Goal: Communication & Community: Answer question/provide support

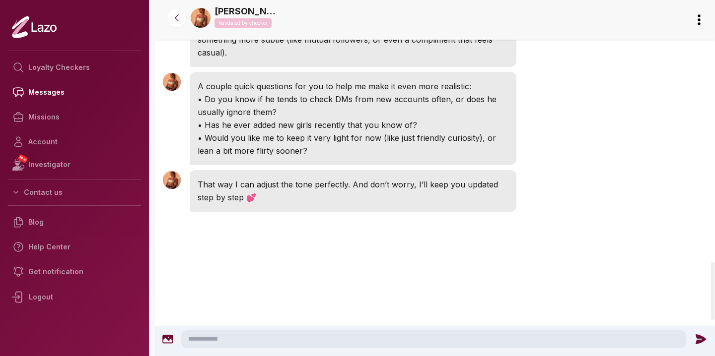
scroll to position [1612, 0]
drag, startPoint x: 424, startPoint y: 222, endPoint x: 414, endPoint y: 191, distance: 32.3
drag, startPoint x: 494, startPoint y: 192, endPoint x: 491, endPoint y: 212, distance: 20.6
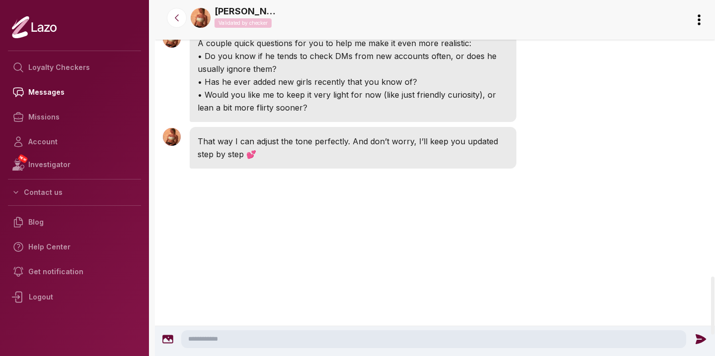
scroll to position [1700, 0]
drag, startPoint x: 362, startPoint y: 229, endPoint x: 277, endPoint y: 229, distance: 84.9
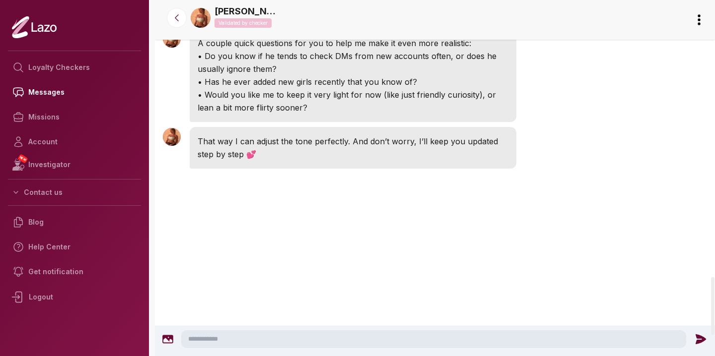
drag, startPoint x: 277, startPoint y: 229, endPoint x: 362, endPoint y: 229, distance: 84.8
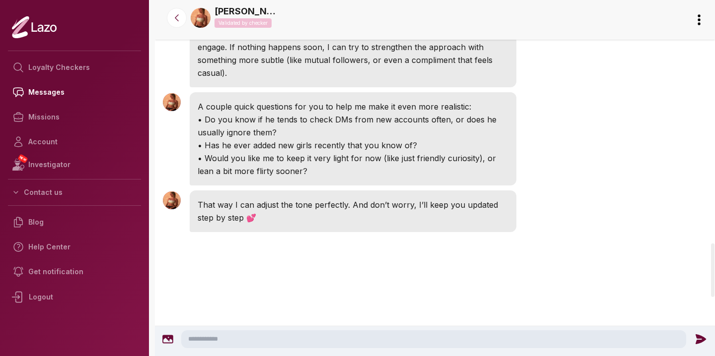
scroll to position [1627, 0]
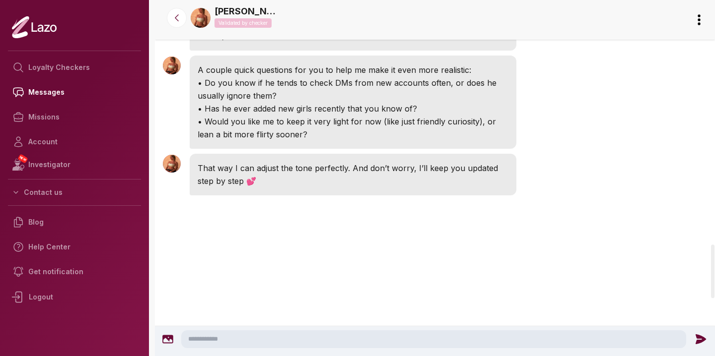
drag, startPoint x: 461, startPoint y: 209, endPoint x: 456, endPoint y: 164, distance: 45.1
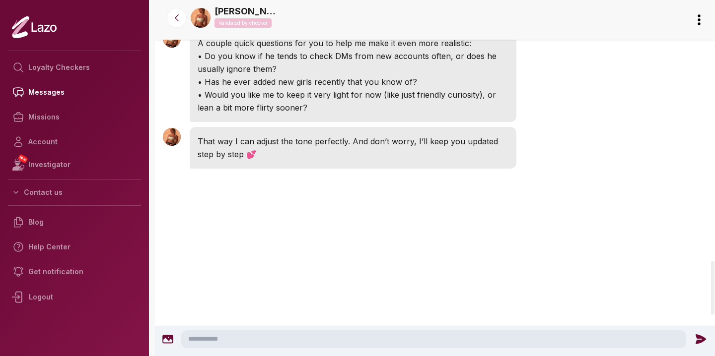
scroll to position [1739, 0]
drag, startPoint x: 418, startPoint y: 123, endPoint x: 419, endPoint y: 163, distance: 40.2
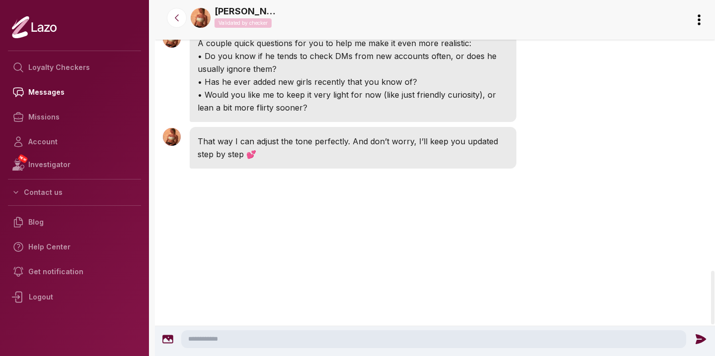
drag, startPoint x: 423, startPoint y: 145, endPoint x: 425, endPoint y: 104, distance: 41.7
drag, startPoint x: 301, startPoint y: 134, endPoint x: 354, endPoint y: 102, distance: 62.8
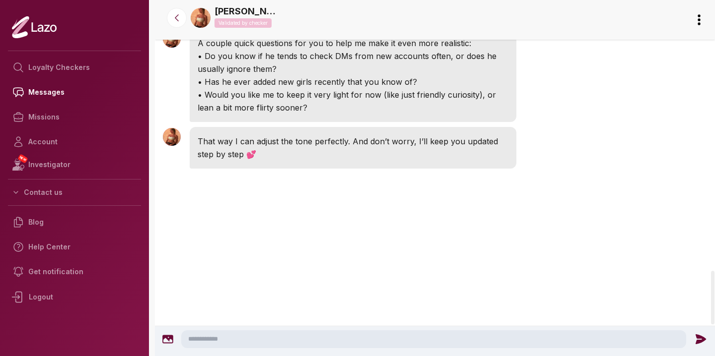
drag, startPoint x: 337, startPoint y: 128, endPoint x: 393, endPoint y: 95, distance: 65.2
drag, startPoint x: 338, startPoint y: 191, endPoint x: 339, endPoint y: 165, distance: 25.8
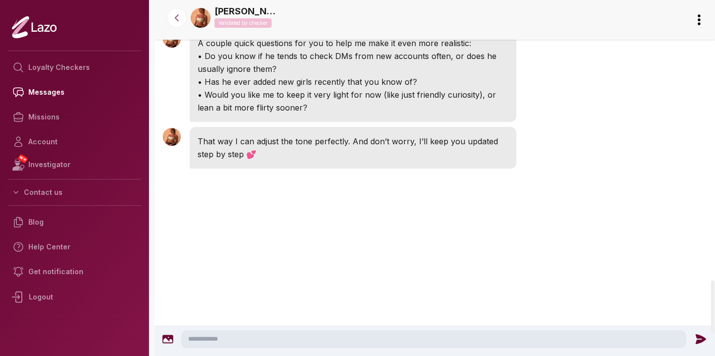
scroll to position [1866, 0]
drag, startPoint x: 294, startPoint y: 137, endPoint x: 350, endPoint y: 119, distance: 58.8
drag, startPoint x: 317, startPoint y: 190, endPoint x: 282, endPoint y: 167, distance: 41.6
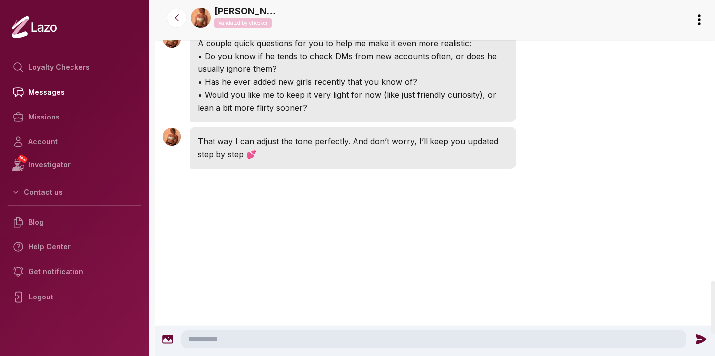
drag, startPoint x: 313, startPoint y: 189, endPoint x: 372, endPoint y: 188, distance: 59.1
click at [372, 50] on p "A couple quick questions for you to help me make it even more realistic:" at bounding box center [352, 43] width 311 height 13
drag, startPoint x: 389, startPoint y: 186, endPoint x: 450, endPoint y: 189, distance: 61.6
click at [450, 50] on p "A couple quick questions for you to help me make it even more realistic:" at bounding box center [352, 43] width 311 height 13
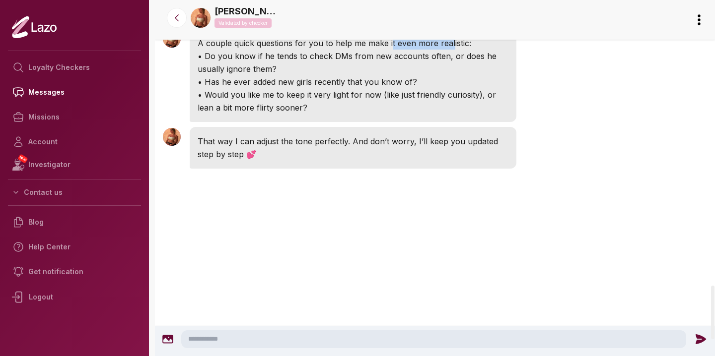
scroll to position [1899, 0]
drag, startPoint x: 380, startPoint y: 166, endPoint x: 406, endPoint y: 171, distance: 26.8
click at [408, 75] on p "• Do you know if he tends to check DMs from new accounts often, or does he usua…" at bounding box center [352, 63] width 311 height 26
drag, startPoint x: 433, startPoint y: 170, endPoint x: 449, endPoint y: 171, distance: 15.9
click at [449, 75] on p "• Do you know if he tends to check DMs from new accounts often, or does he usua…" at bounding box center [352, 63] width 311 height 26
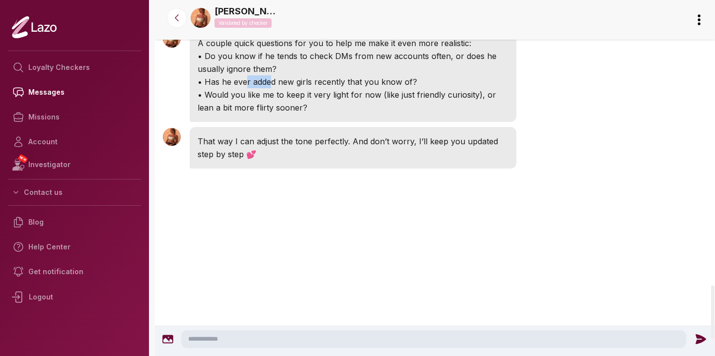
drag, startPoint x: 239, startPoint y: 189, endPoint x: 266, endPoint y: 191, distance: 27.4
click at [266, 88] on p "• Has he ever added new girls recently that you know of?" at bounding box center [352, 81] width 311 height 13
drag, startPoint x: 301, startPoint y: 193, endPoint x: 334, endPoint y: 194, distance: 33.7
click at [335, 88] on p "• Has he ever added new girls recently that you know of?" at bounding box center [352, 81] width 311 height 13
drag, startPoint x: 334, startPoint y: 194, endPoint x: 301, endPoint y: 196, distance: 33.3
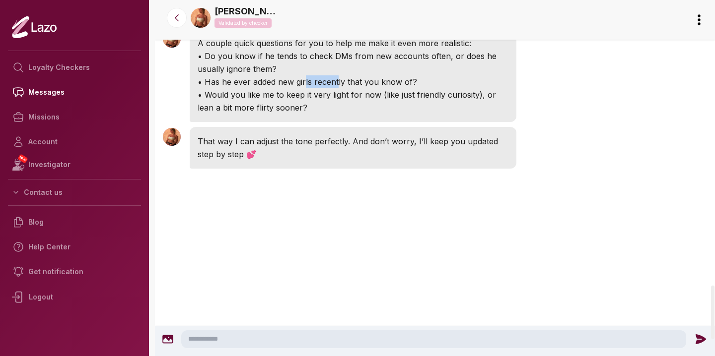
click at [301, 88] on p "• Has he ever added new girls recently that you know of?" at bounding box center [352, 81] width 311 height 13
drag, startPoint x: 353, startPoint y: 194, endPoint x: 370, endPoint y: 196, distance: 16.9
click at [370, 88] on p "• Has he ever added new girls recently that you know of?" at bounding box center [352, 81] width 311 height 13
drag, startPoint x: 277, startPoint y: 205, endPoint x: 324, endPoint y: 210, distance: 46.4
click at [324, 114] on p "• Would you like me to keep it very light for now (like just friendly curiosity…" at bounding box center [352, 101] width 311 height 26
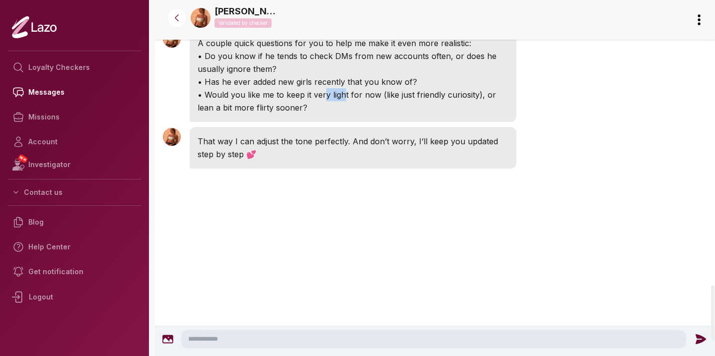
drag, startPoint x: 338, startPoint y: 207, endPoint x: 320, endPoint y: 209, distance: 19.0
click at [320, 114] on p "• Would you like me to keep it very light for now (like just friendly curiosity…" at bounding box center [352, 101] width 311 height 26
drag, startPoint x: 391, startPoint y: 208, endPoint x: 444, endPoint y: 208, distance: 53.1
click at [445, 114] on p "• Would you like me to keep it very light for now (like just friendly curiosity…" at bounding box center [352, 101] width 311 height 26
drag, startPoint x: 373, startPoint y: 221, endPoint x: 380, endPoint y: 184, distance: 37.9
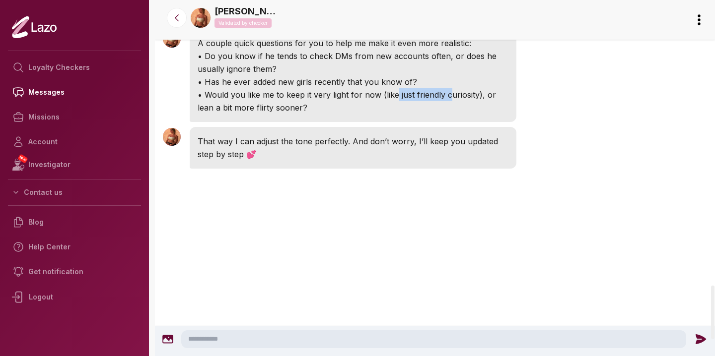
click at [380, 122] on div "A couple quick questions for you to help me make it even more realistic: • Do y…" at bounding box center [353, 75] width 326 height 93
drag, startPoint x: 340, startPoint y: 263, endPoint x: 350, endPoint y: 232, distance: 32.8
click at [322, 251] on div at bounding box center [435, 210] width 560 height 79
click at [261, 339] on textarea at bounding box center [433, 339] width 505 height 18
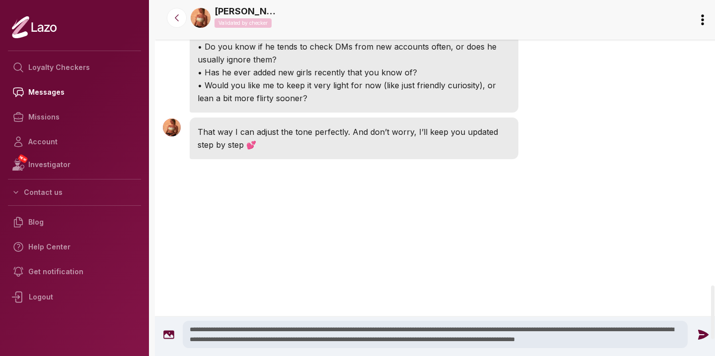
click at [244, 340] on textarea "**********" at bounding box center [435, 334] width 505 height 27
click at [367, 341] on textarea "**********" at bounding box center [435, 334] width 505 height 27
click at [370, 340] on textarea "**********" at bounding box center [435, 334] width 505 height 27
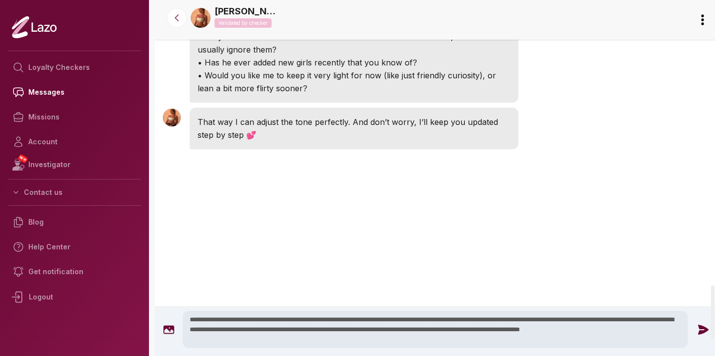
click at [532, 345] on textarea "**********" at bounding box center [435, 329] width 505 height 37
click at [527, 342] on textarea "**********" at bounding box center [435, 329] width 505 height 37
drag, startPoint x: 527, startPoint y: 344, endPoint x: 530, endPoint y: 282, distance: 62.1
click at [340, 328] on textarea "**********" at bounding box center [435, 329] width 505 height 37
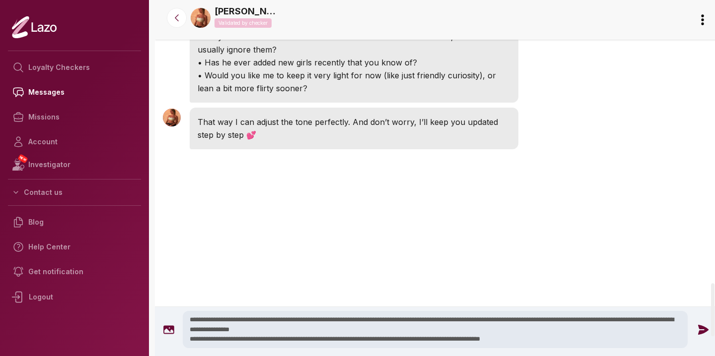
type textarea "**********"
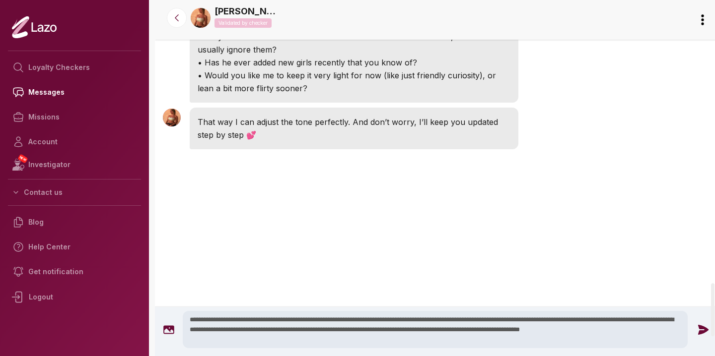
click at [698, 326] on icon at bounding box center [703, 330] width 10 height 10
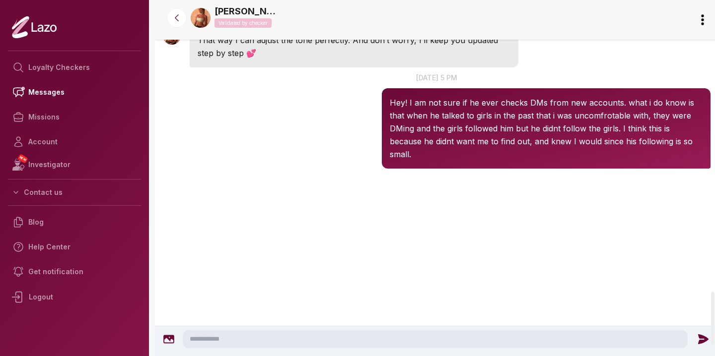
scroll to position [2005, 0]
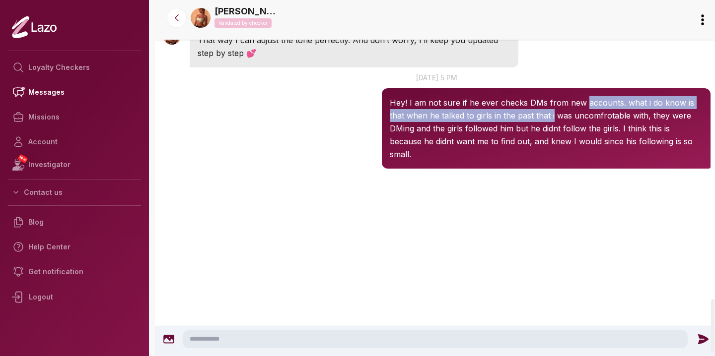
drag, startPoint x: 581, startPoint y: 213, endPoint x: 552, endPoint y: 223, distance: 30.4
click at [552, 161] on p "Hey! I am not sure if he ever checks DMs from new accounts. what i do know is t…" at bounding box center [546, 128] width 313 height 65
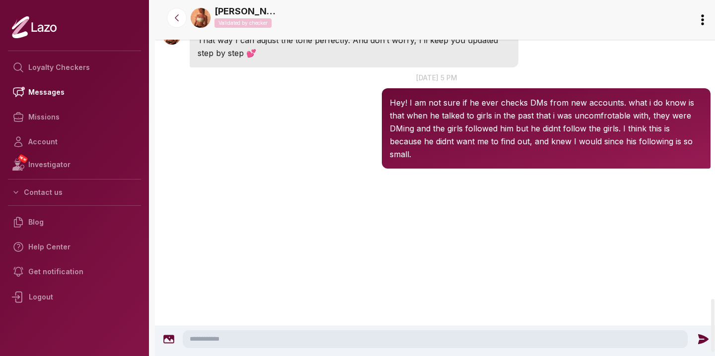
click at [536, 161] on p "Hey! I am not sure if he ever checks DMs from new accounts. what i do know is t…" at bounding box center [546, 128] width 313 height 65
drag, startPoint x: 541, startPoint y: 223, endPoint x: 638, endPoint y: 222, distance: 96.3
click at [638, 161] on p "Hey! I am not sure if he ever checks DMs from new accounts. what i do know is t…" at bounding box center [546, 128] width 313 height 65
click at [501, 161] on p "Hey! I am not sure if he ever checks DMs from new accounts. what i do know is t…" at bounding box center [546, 128] width 313 height 65
drag, startPoint x: 526, startPoint y: 232, endPoint x: 458, endPoint y: 234, distance: 68.5
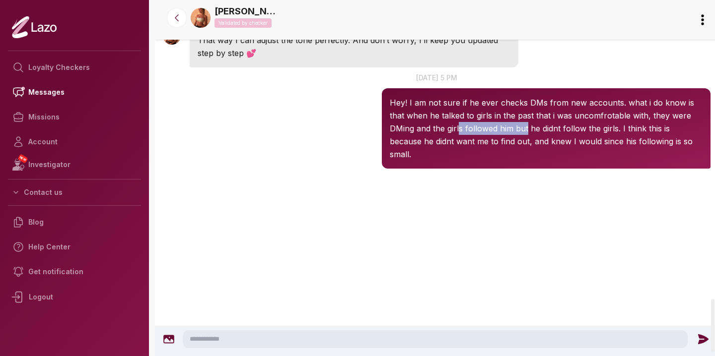
click at [458, 161] on p "Hey! I am not sure if he ever checks DMs from new accounts. what i do know is t…" at bounding box center [546, 128] width 313 height 65
click at [547, 161] on p "Hey! I am not sure if he ever checks DMs from new accounts. what i do know is t…" at bounding box center [546, 128] width 313 height 65
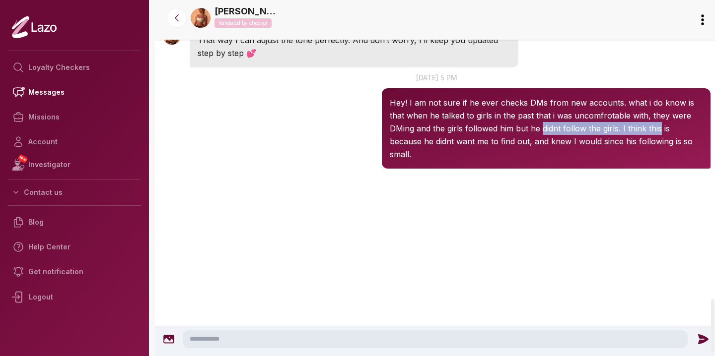
drag, startPoint x: 547, startPoint y: 235, endPoint x: 647, endPoint y: 235, distance: 99.7
click at [647, 161] on p "Hey! I am not sure if he ever checks DMs from new accounts. what i do know is t…" at bounding box center [546, 128] width 313 height 65
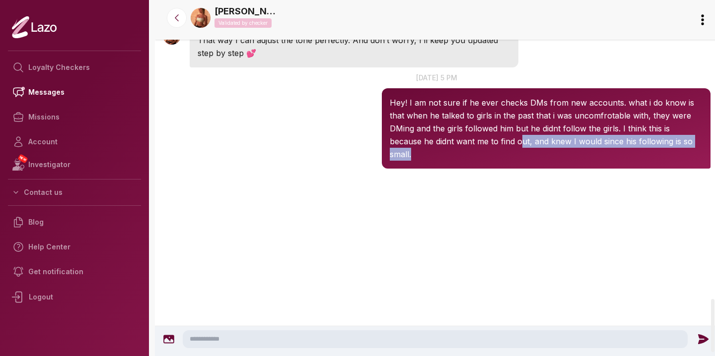
drag, startPoint x: 522, startPoint y: 248, endPoint x: 542, endPoint y: 257, distance: 21.3
click at [542, 161] on p "Hey! I am not sure if he ever checks DMs from new accounts. what i do know is t…" at bounding box center [546, 128] width 313 height 65
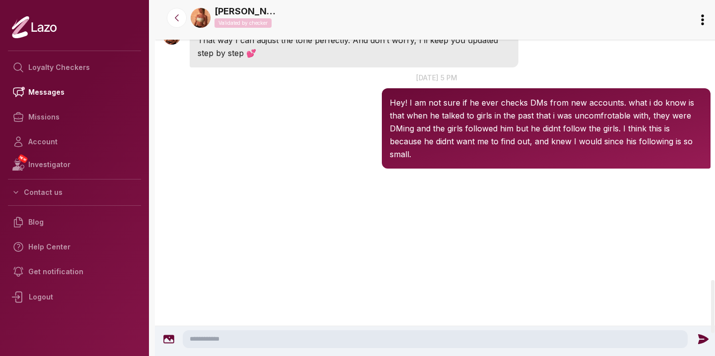
scroll to position [1881, 0]
drag, startPoint x: 250, startPoint y: 286, endPoint x: 251, endPoint y: 260, distance: 26.3
click at [251, 67] on div "That way I can adjust the tone perfectly. And don’t worry, I’ll keep you update…" at bounding box center [354, 47] width 328 height 42
click at [260, 344] on textarea at bounding box center [435, 339] width 505 height 18
drag, startPoint x: 207, startPoint y: 339, endPoint x: 372, endPoint y: 338, distance: 164.7
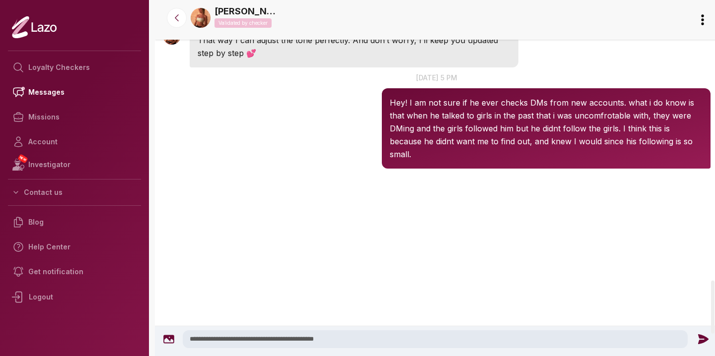
click at [372, 338] on textarea "**********" at bounding box center [435, 339] width 505 height 18
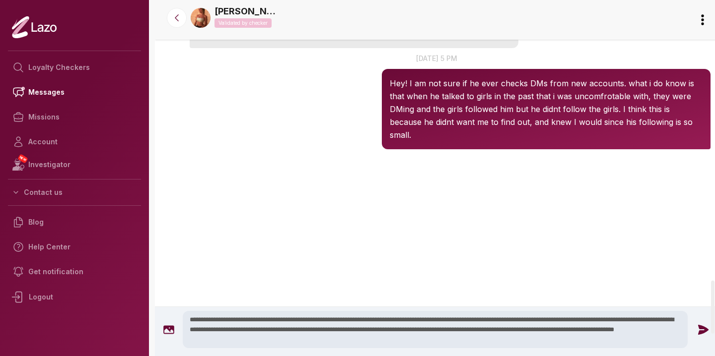
click at [370, 343] on textarea "**********" at bounding box center [435, 329] width 505 height 37
click at [397, 340] on textarea "**********" at bounding box center [435, 329] width 505 height 37
click at [317, 340] on textarea "**********" at bounding box center [435, 329] width 505 height 37
click at [310, 341] on textarea "**********" at bounding box center [435, 329] width 505 height 37
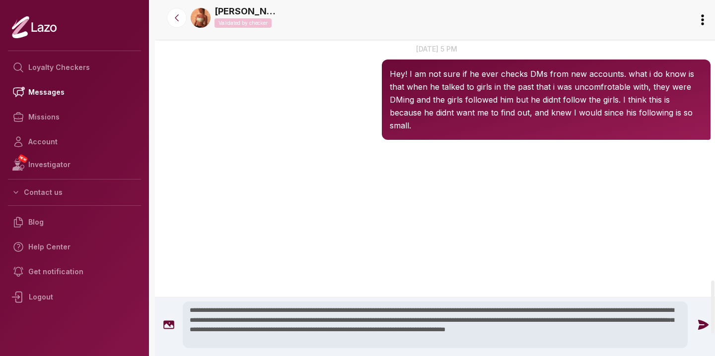
drag, startPoint x: 561, startPoint y: 331, endPoint x: 574, endPoint y: 338, distance: 14.7
click at [576, 338] on textarea "**********" at bounding box center [435, 325] width 505 height 47
drag, startPoint x: 574, startPoint y: 338, endPoint x: 561, endPoint y: 332, distance: 14.2
click at [561, 332] on textarea "**********" at bounding box center [435, 325] width 505 height 47
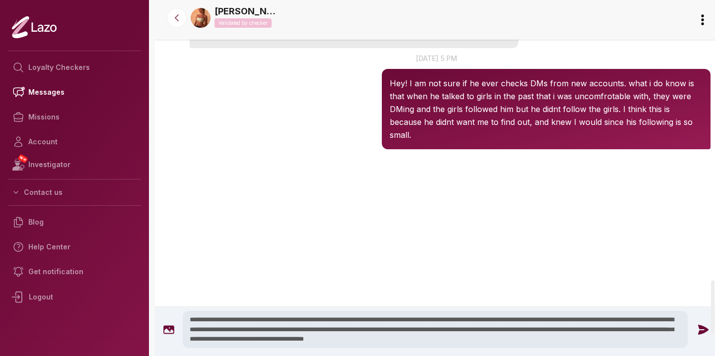
click at [613, 331] on textarea "**********" at bounding box center [435, 329] width 505 height 37
click at [642, 338] on textarea "**********" at bounding box center [435, 329] width 505 height 37
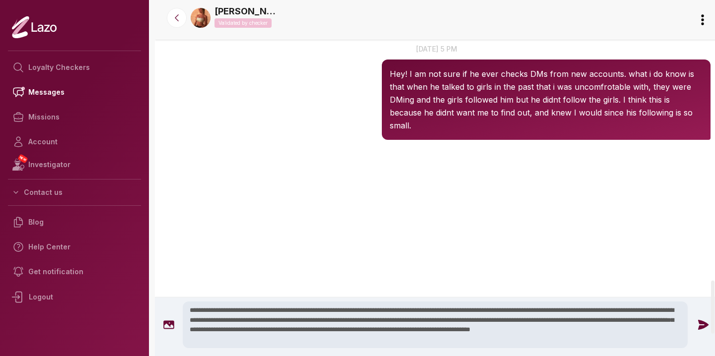
scroll to position [0, 0]
type textarea "**********"
click at [700, 326] on icon at bounding box center [703, 325] width 10 height 10
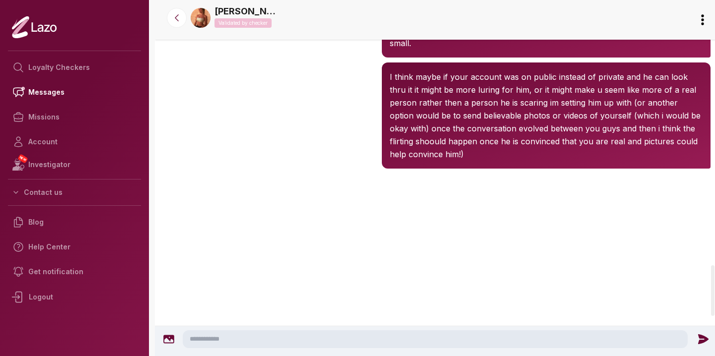
scroll to position [1861, 0]
drag, startPoint x: 350, startPoint y: 266, endPoint x: 351, endPoint y: 240, distance: 25.8
drag, startPoint x: 393, startPoint y: 244, endPoint x: 486, endPoint y: 242, distance: 92.8
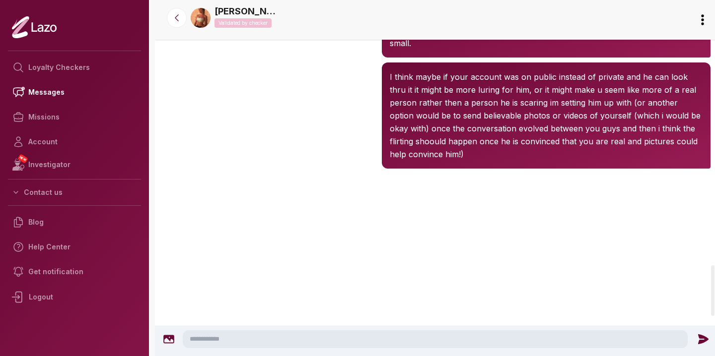
click at [325, 329] on div at bounding box center [436, 341] width 563 height 30
click at [317, 337] on textarea at bounding box center [435, 339] width 505 height 18
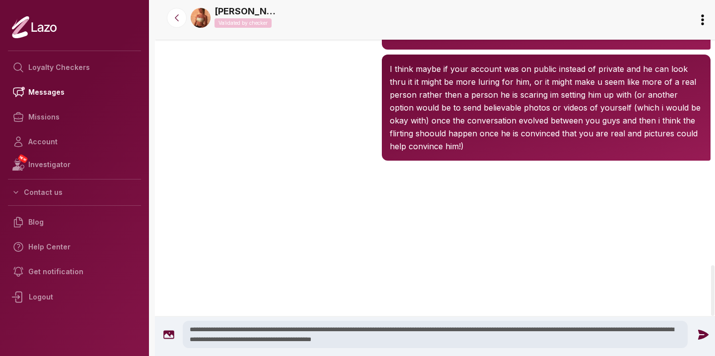
type textarea "**********"
click at [698, 334] on icon at bounding box center [703, 334] width 10 height 10
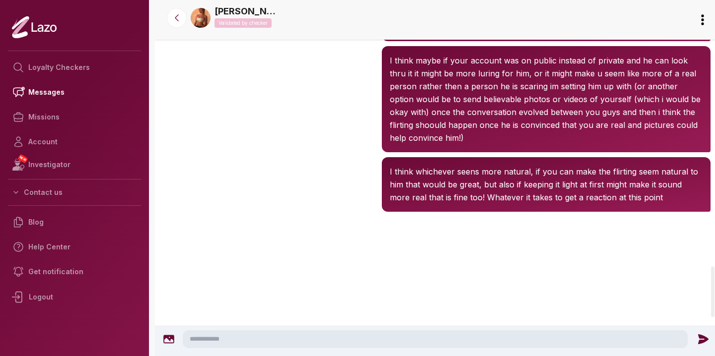
scroll to position [1871, 0]
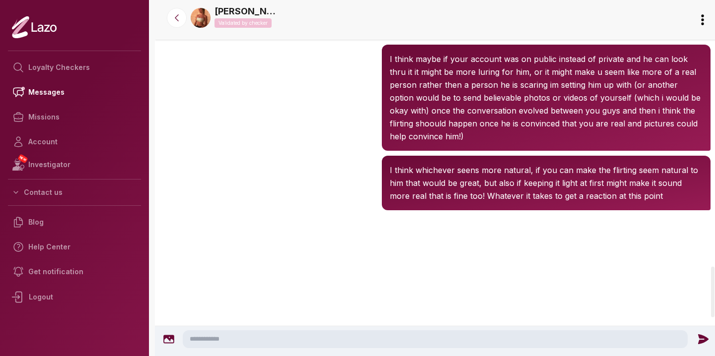
drag, startPoint x: 348, startPoint y: 281, endPoint x: 364, endPoint y: 292, distance: 18.6
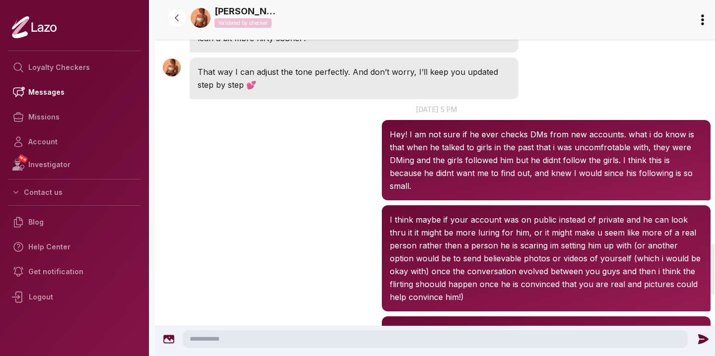
scroll to position [1712, 0]
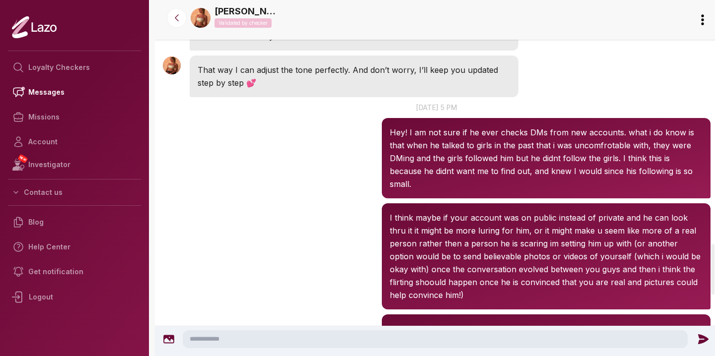
drag, startPoint x: 389, startPoint y: 221, endPoint x: 514, endPoint y: 224, distance: 125.6
drag, startPoint x: 339, startPoint y: 219, endPoint x: 550, endPoint y: 215, distance: 210.9
click at [316, 341] on textarea at bounding box center [435, 339] width 505 height 18
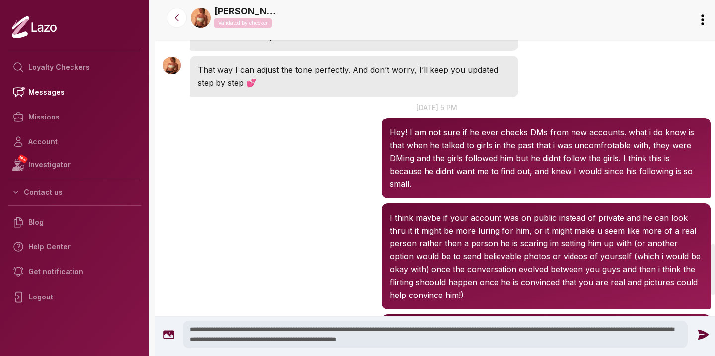
drag, startPoint x: 477, startPoint y: 345, endPoint x: 178, endPoint y: 296, distance: 302.7
paste textarea "**********"
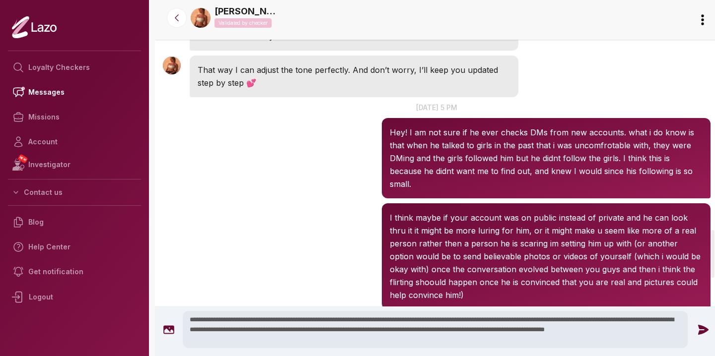
drag, startPoint x: 490, startPoint y: 338, endPoint x: 189, endPoint y: 341, distance: 301.7
click at [189, 341] on textarea "**********" at bounding box center [435, 329] width 505 height 37
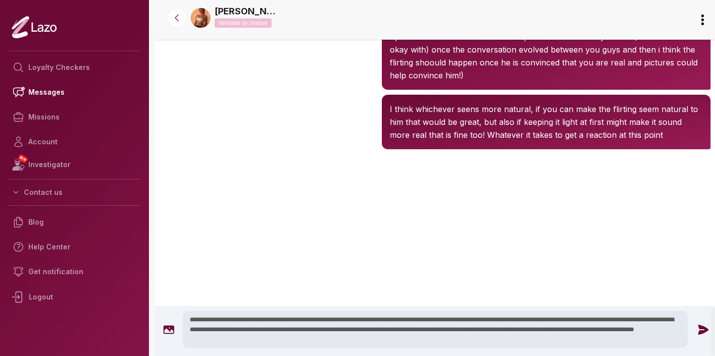
scroll to position [2300, 0]
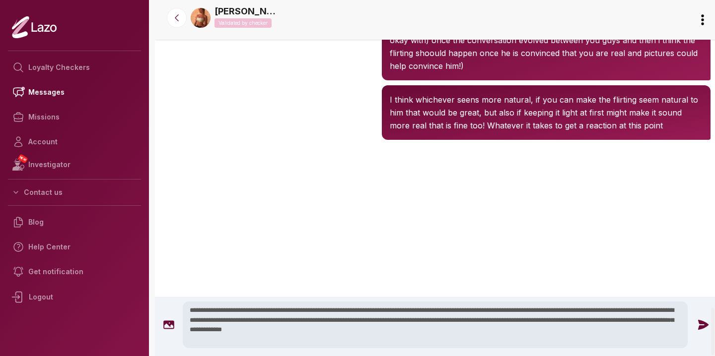
type textarea "**********"
click at [698, 328] on icon at bounding box center [703, 325] width 10 height 10
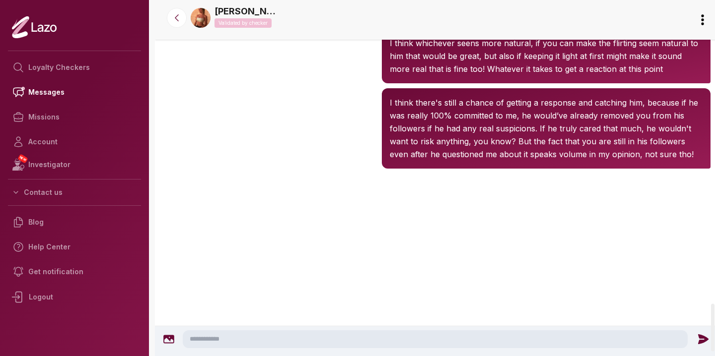
scroll to position [2261, 0]
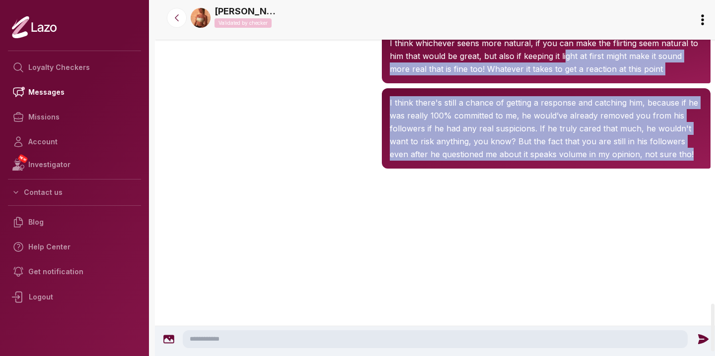
drag, startPoint x: 573, startPoint y: 284, endPoint x: 567, endPoint y: 109, distance: 175.3
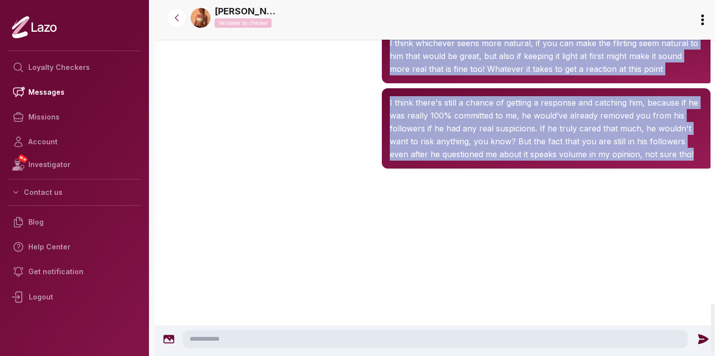
click at [363, 171] on div "Sharon 5:17 PM I think there's still a chance of getting a response and catchin…" at bounding box center [436, 128] width 563 height 85
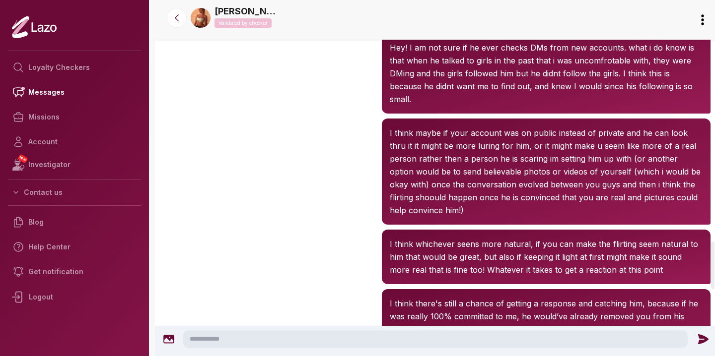
scroll to position [1797, 0]
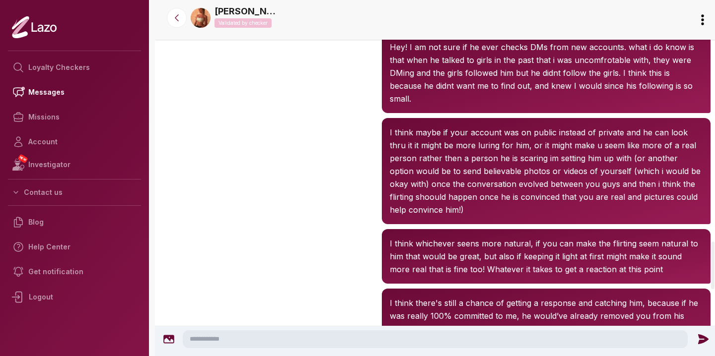
drag, startPoint x: 365, startPoint y: 221, endPoint x: 363, endPoint y: 170, distance: 50.7
drag, startPoint x: 494, startPoint y: 196, endPoint x: 502, endPoint y: 180, distance: 18.2
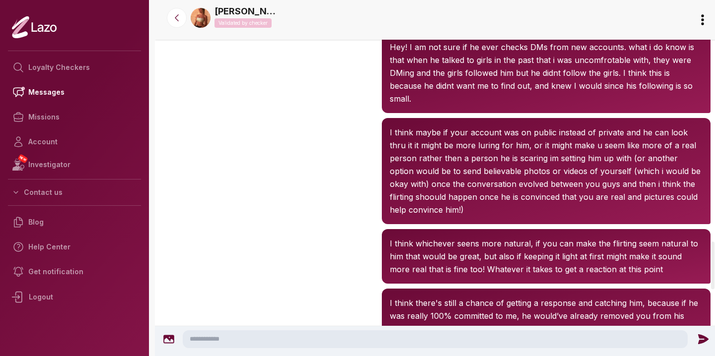
drag, startPoint x: 363, startPoint y: 181, endPoint x: 438, endPoint y: 188, distance: 75.2
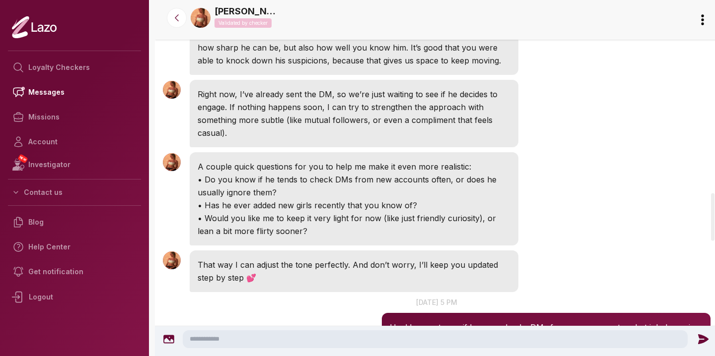
scroll to position [1372, 0]
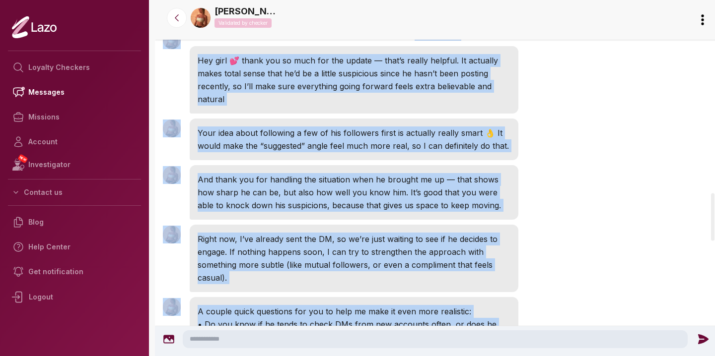
drag, startPoint x: 475, startPoint y: 220, endPoint x: 467, endPoint y: -27, distance: 247.2
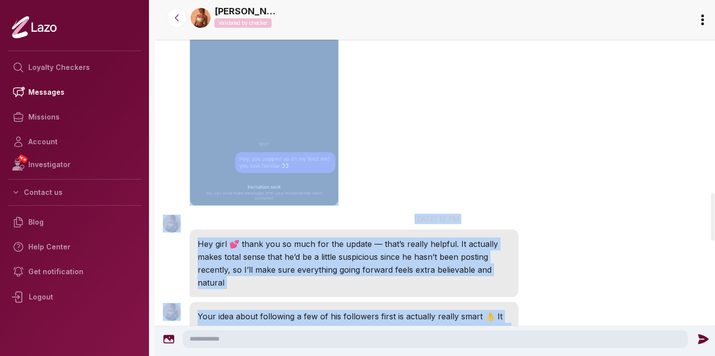
click at [467, 0] on html "Loyalty Checkers Messages Missions Account NEW Investigator Contact us Blog Hel…" at bounding box center [357, 178] width 715 height 356
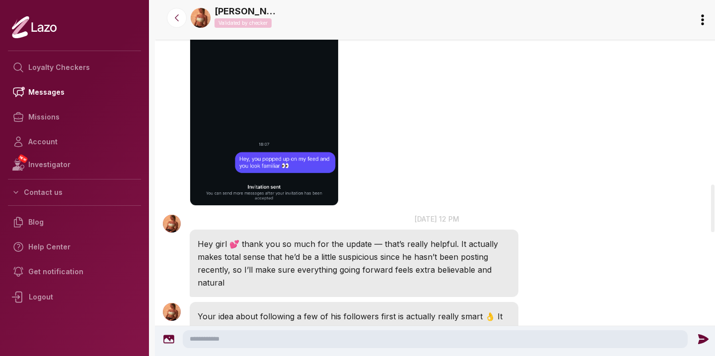
click at [472, 176] on div "Sharon 12:07 PM" at bounding box center [436, 59] width 563 height 303
click at [274, 341] on textarea at bounding box center [435, 339] width 505 height 18
drag, startPoint x: 246, startPoint y: 342, endPoint x: 182, endPoint y: 337, distance: 64.7
click at [183, 337] on textarea "**********" at bounding box center [435, 339] width 505 height 18
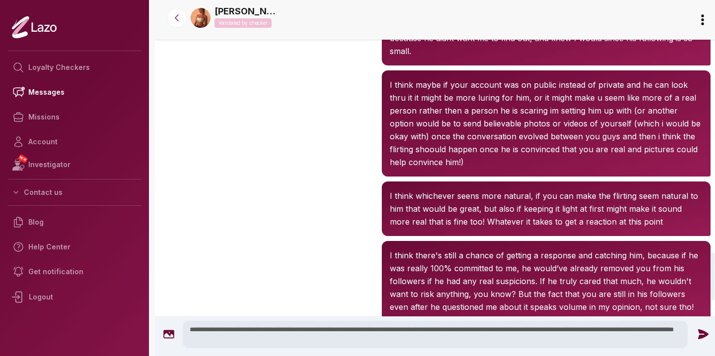
scroll to position [2376, 0]
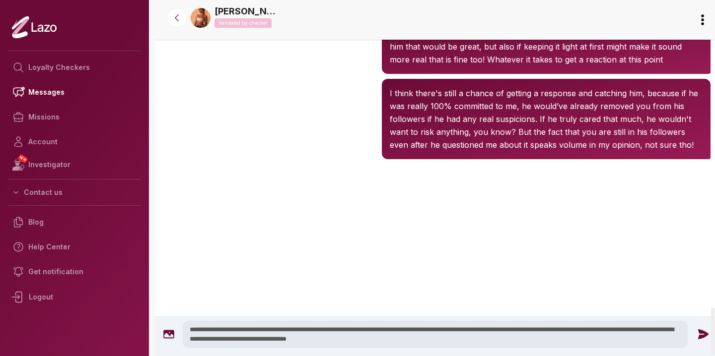
click at [652, 331] on textarea "**********" at bounding box center [435, 334] width 505 height 27
click at [570, 341] on textarea "**********" at bounding box center [435, 334] width 505 height 27
click at [552, 332] on textarea "**********" at bounding box center [435, 334] width 505 height 27
click at [581, 340] on textarea "**********" at bounding box center [435, 334] width 505 height 27
click at [259, 339] on textarea "**********" at bounding box center [435, 334] width 505 height 27
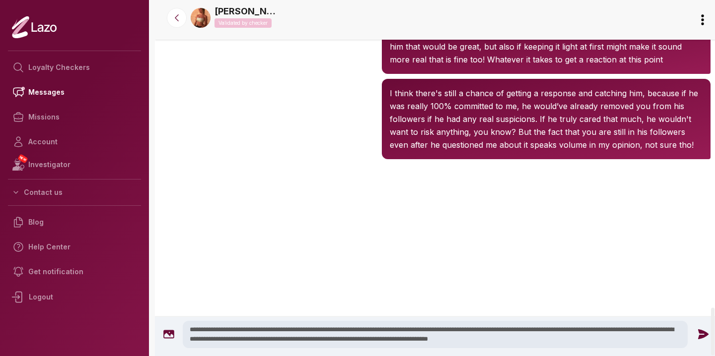
click at [259, 339] on textarea "**********" at bounding box center [435, 334] width 505 height 27
click at [434, 344] on textarea "**********" at bounding box center [435, 334] width 505 height 27
click at [407, 342] on textarea "**********" at bounding box center [435, 334] width 505 height 27
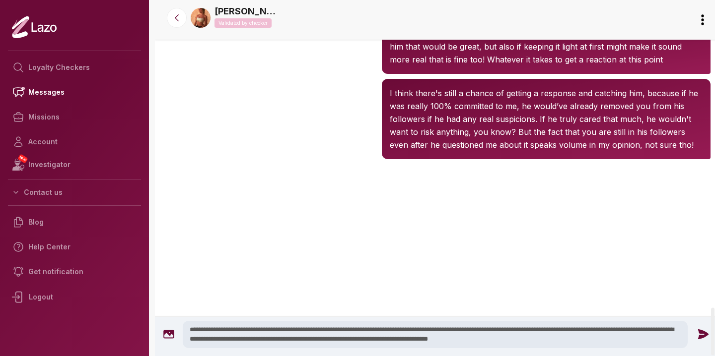
click at [595, 343] on textarea "**********" at bounding box center [435, 334] width 505 height 27
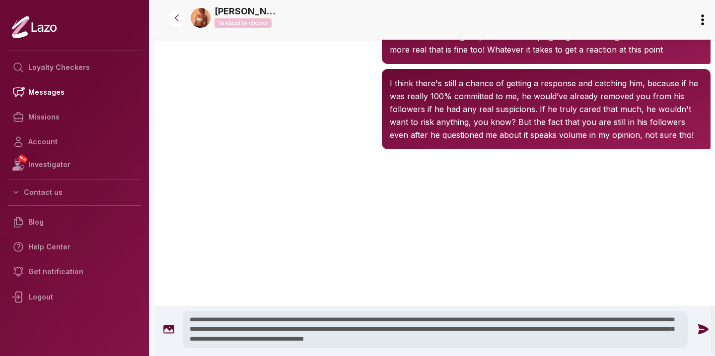
type textarea "**********"
click at [703, 335] on icon at bounding box center [702, 329] width 13 height 13
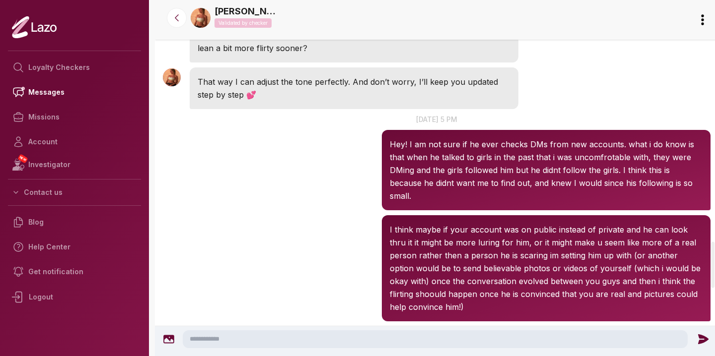
scroll to position [1863, 0]
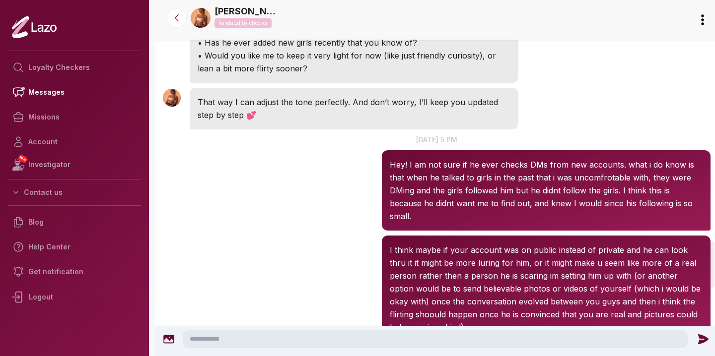
drag, startPoint x: 458, startPoint y: 226, endPoint x: 458, endPoint y: 212, distance: 13.4
click at [458, 83] on div "A couple quick questions for you to help me make it even more realistic: • Do y…" at bounding box center [354, 36] width 328 height 93
click at [483, 49] on p "• Has he ever added new girls recently that you know of?" at bounding box center [353, 42] width 313 height 13
drag, startPoint x: 483, startPoint y: 223, endPoint x: 483, endPoint y: 238, distance: 14.9
click at [483, 83] on div "A couple quick questions for you to help me make it even more realistic: • Do y…" at bounding box center [354, 36] width 328 height 93
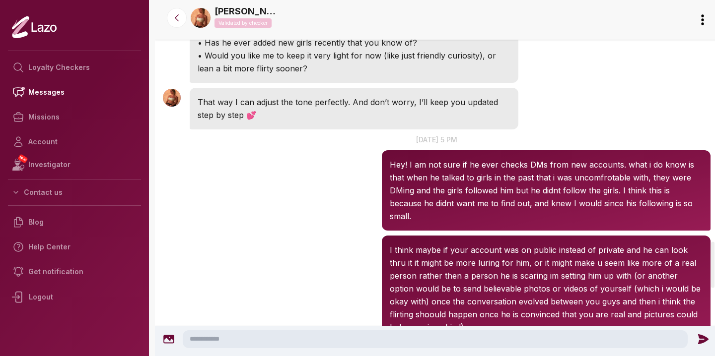
click at [337, 331] on textarea at bounding box center [435, 339] width 505 height 18
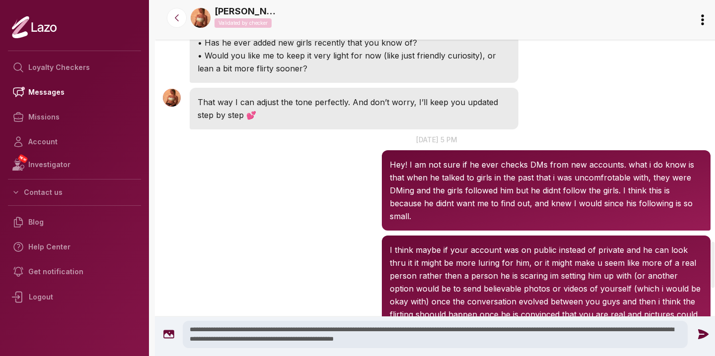
click at [488, 341] on textarea "**********" at bounding box center [435, 334] width 505 height 27
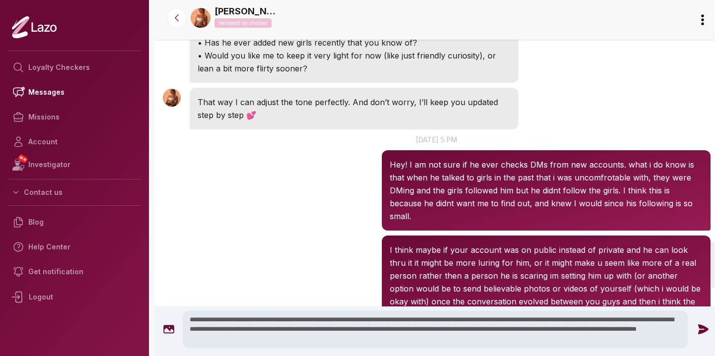
type textarea "**********"
click at [699, 327] on icon at bounding box center [703, 330] width 10 height 10
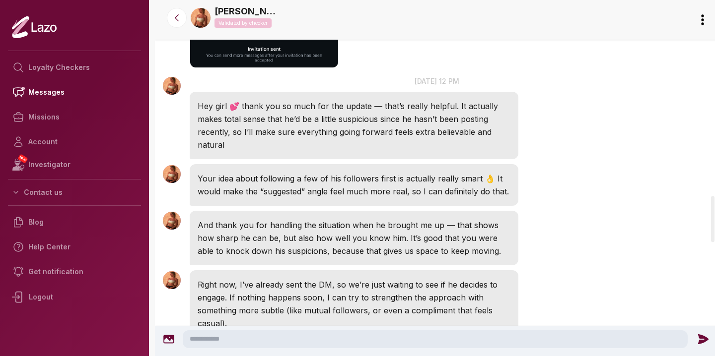
scroll to position [1508, 0]
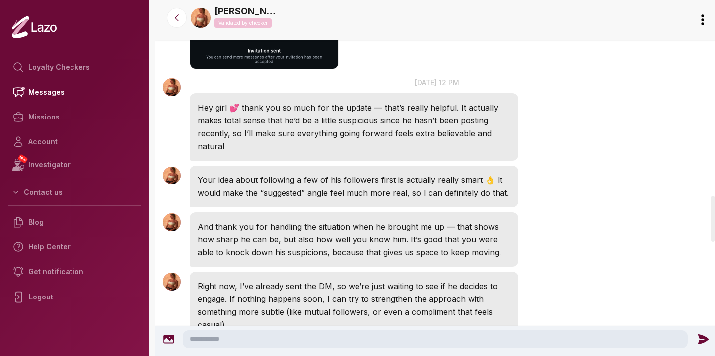
drag, startPoint x: 488, startPoint y: 224, endPoint x: 487, endPoint y: 264, distance: 40.2
click at [487, 88] on p "13 Sep at 12 pm" at bounding box center [436, 82] width 563 height 10
drag, startPoint x: 486, startPoint y: 268, endPoint x: 485, endPoint y: 262, distance: 6.0
click at [485, 88] on p "13 Sep at 12 pm" at bounding box center [436, 82] width 563 height 10
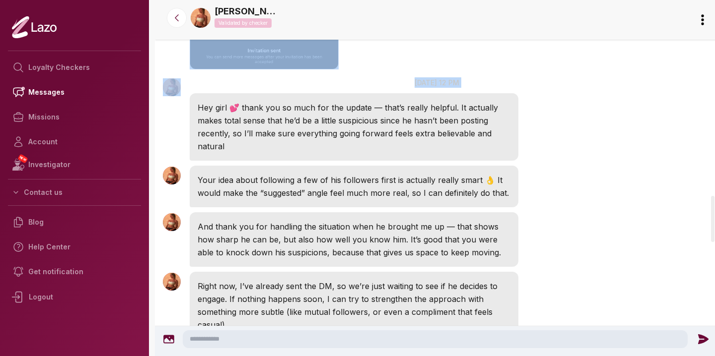
drag, startPoint x: 485, startPoint y: 261, endPoint x: 487, endPoint y: 237, distance: 24.9
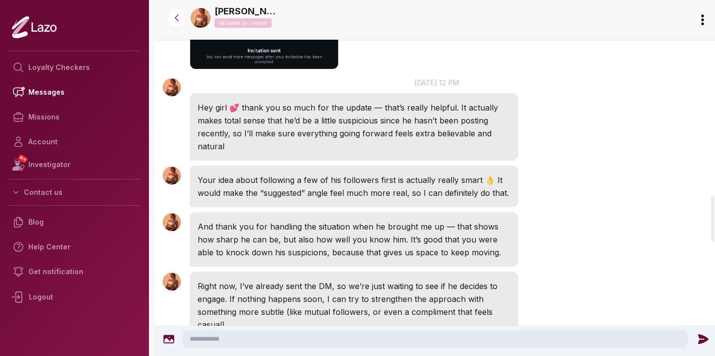
click at [493, 163] on div "Sharon 12:09 PM 13 Sep at 12 pm Hey girl 💕 thank you so much for the update — t…" at bounding box center [436, 119] width 563 height 88
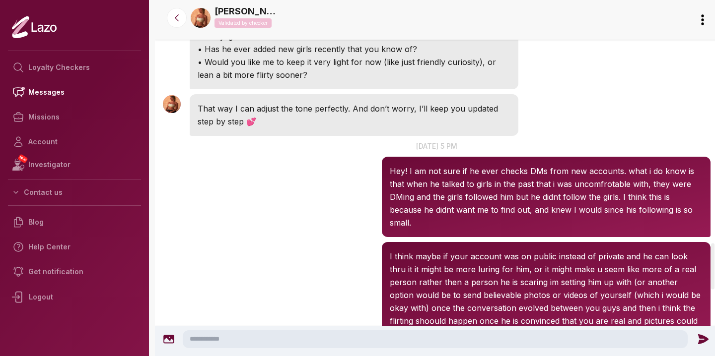
scroll to position [1849, 0]
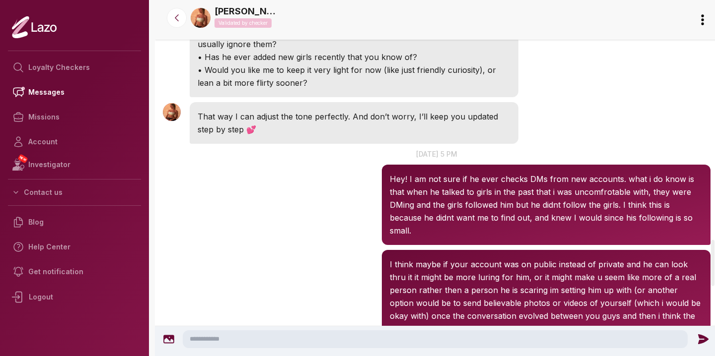
drag, startPoint x: 494, startPoint y: 261, endPoint x: 478, endPoint y: 209, distance: 54.9
click at [478, 97] on div "A couple quick questions for you to help me make it even more realistic: • Do y…" at bounding box center [354, 50] width 328 height 93
click at [486, 51] on p "• Do you know if he tends to check DMs from new accounts often, or does he usua…" at bounding box center [353, 38] width 313 height 26
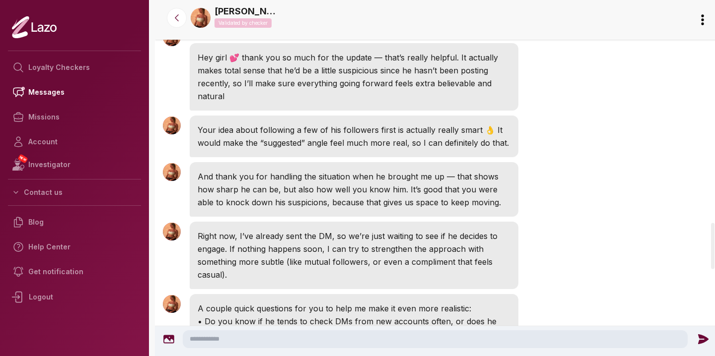
scroll to position [1520, 0]
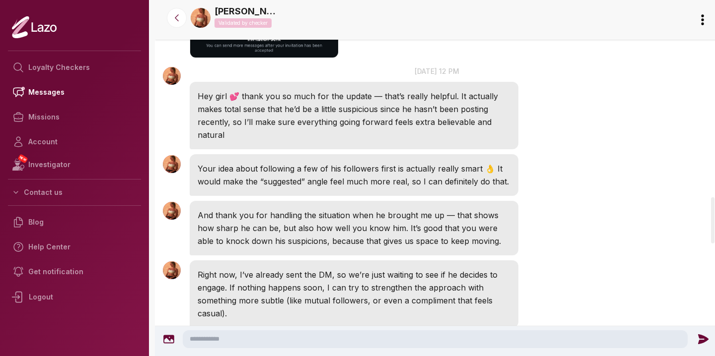
click at [352, 336] on textarea at bounding box center [435, 339] width 505 height 18
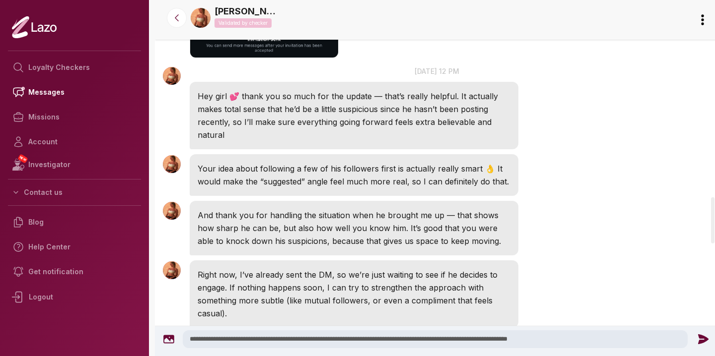
type textarea "**********"
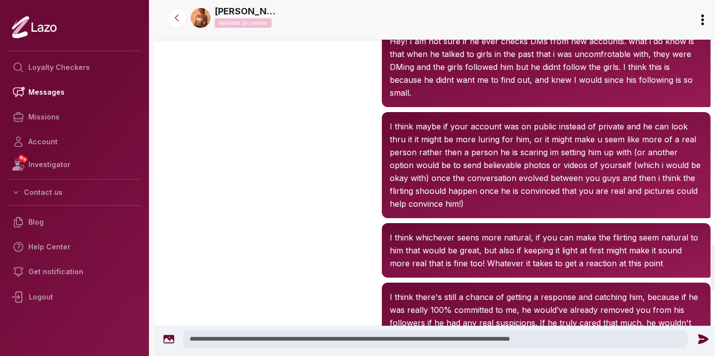
scroll to position [2119, 0]
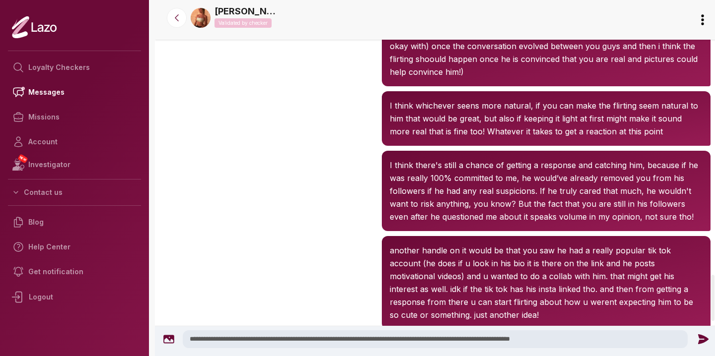
drag, startPoint x: 580, startPoint y: 341, endPoint x: 588, endPoint y: 287, distance: 54.7
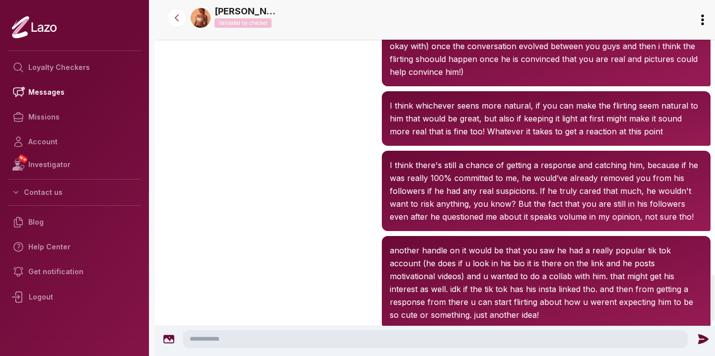
click at [300, 89] on div "Sharon 5:14 PM I think maybe if your account was on public instead of private a…" at bounding box center [436, 33] width 563 height 111
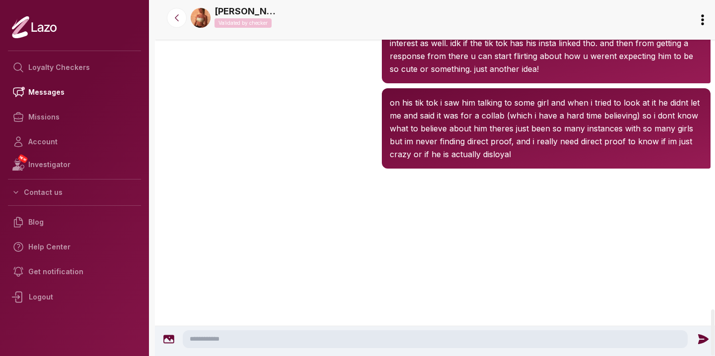
click at [246, 346] on textarea at bounding box center [435, 339] width 505 height 18
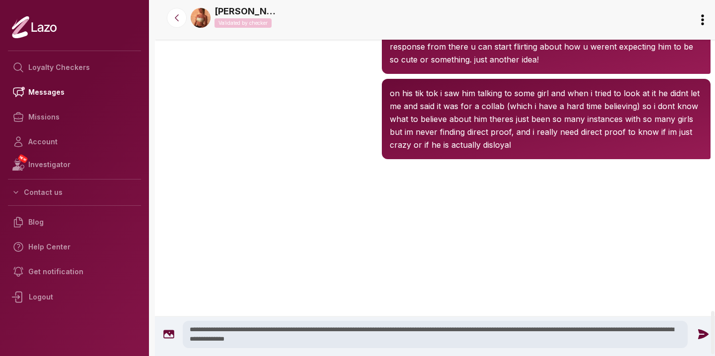
click at [295, 327] on textarea "**********" at bounding box center [435, 334] width 505 height 27
click at [403, 324] on textarea "**********" at bounding box center [435, 334] width 505 height 27
click at [478, 329] on textarea "**********" at bounding box center [435, 334] width 505 height 27
click at [454, 344] on textarea "**********" at bounding box center [435, 334] width 505 height 27
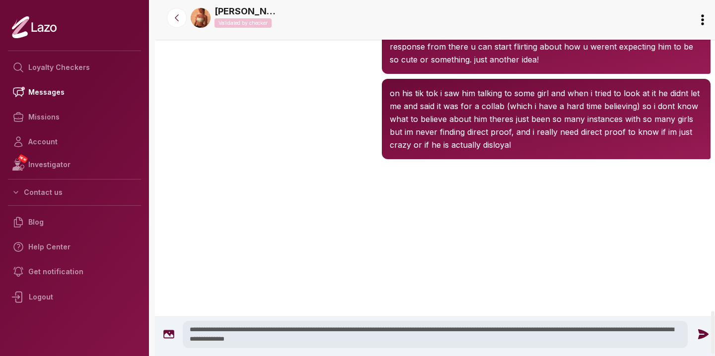
click at [235, 341] on textarea "**********" at bounding box center [435, 334] width 505 height 27
click at [383, 345] on textarea "**********" at bounding box center [435, 334] width 505 height 27
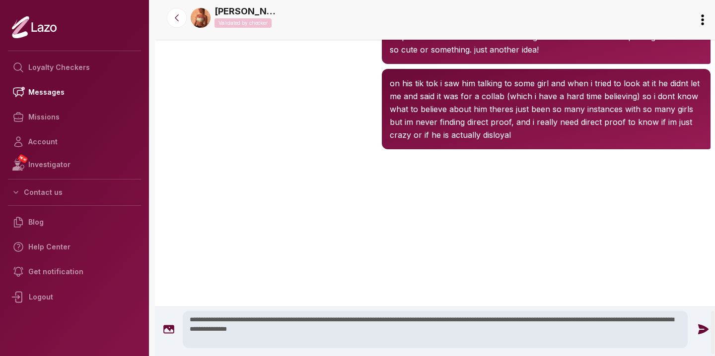
type textarea "**********"
click at [700, 334] on icon at bounding box center [702, 329] width 13 height 13
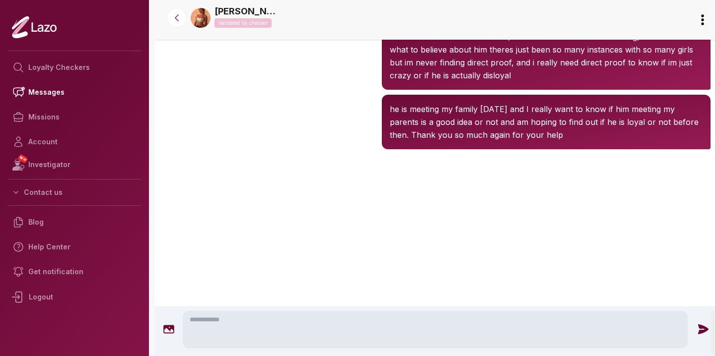
scroll to position [2504, 0]
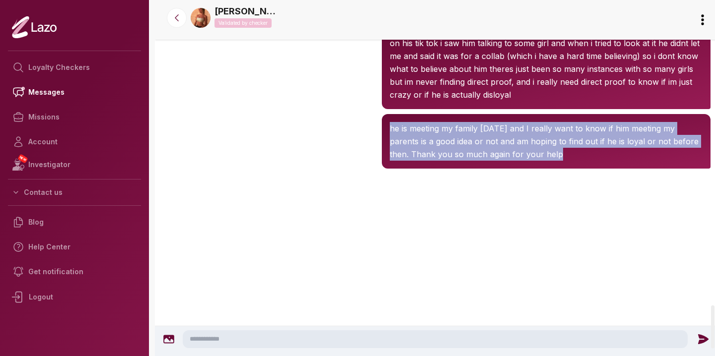
drag, startPoint x: 350, startPoint y: 234, endPoint x: 353, endPoint y: 278, distance: 44.8
click at [353, 251] on div at bounding box center [436, 210] width 563 height 79
drag, startPoint x: 351, startPoint y: 286, endPoint x: 349, endPoint y: 235, distance: 51.7
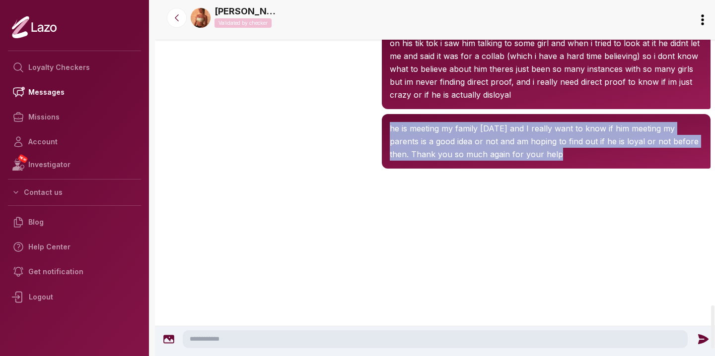
click at [349, 171] on div "Sharon 5:25 PM he is meeting my family on Thursday and I really want to know if…" at bounding box center [436, 142] width 563 height 60
drag, startPoint x: 349, startPoint y: 235, endPoint x: 348, endPoint y: 277, distance: 42.7
click at [348, 251] on div at bounding box center [436, 210] width 563 height 79
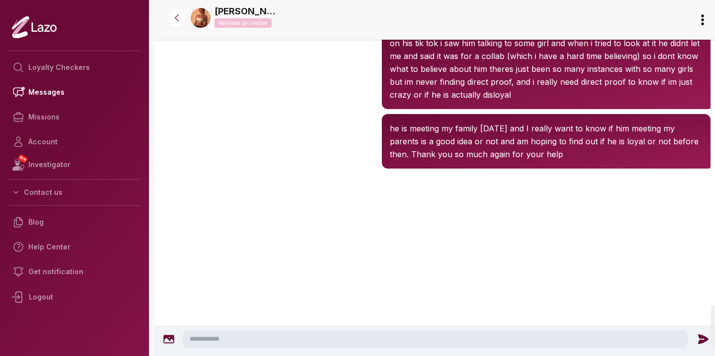
drag, startPoint x: 347, startPoint y: 277, endPoint x: 351, endPoint y: 215, distance: 62.6
click at [349, 171] on div "Sharon 5:25 PM he is meeting my family on Thursday and I really want to know if…" at bounding box center [436, 142] width 563 height 60
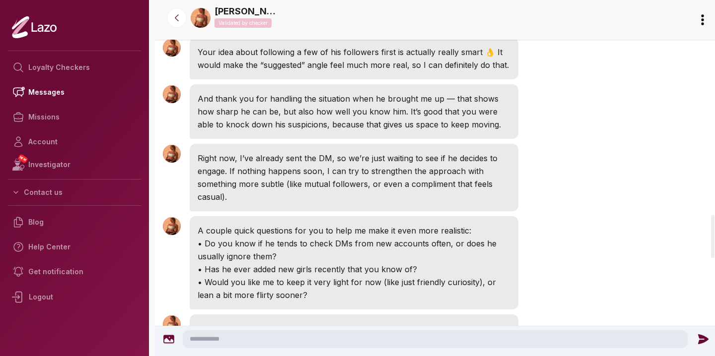
scroll to position [1470, 0]
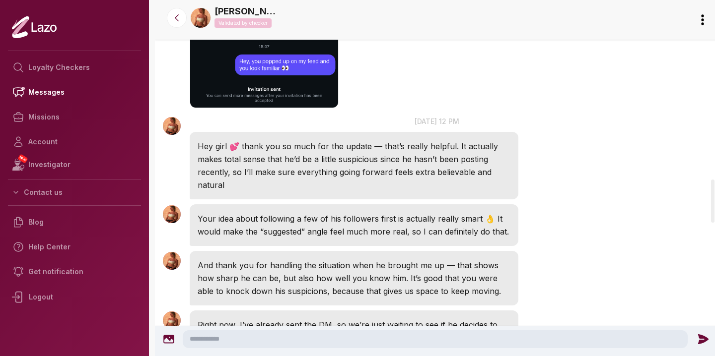
drag, startPoint x: 358, startPoint y: 261, endPoint x: 360, endPoint y: 241, distance: 20.0
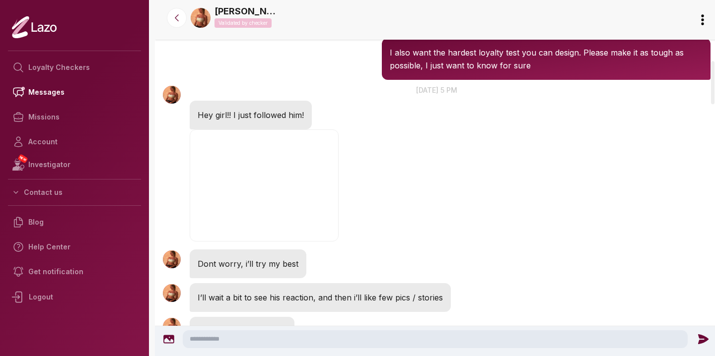
scroll to position [591, 0]
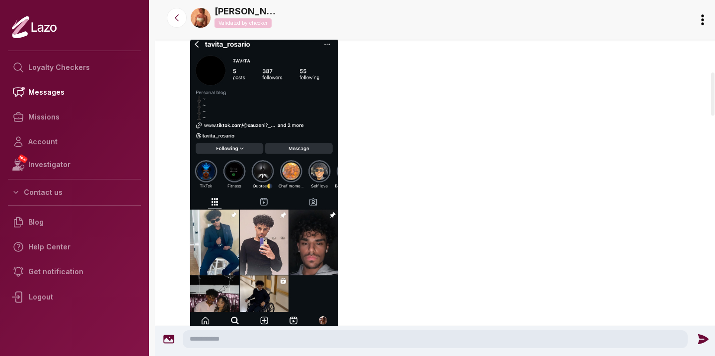
click at [278, 163] on img "button" at bounding box center [264, 184] width 149 height 297
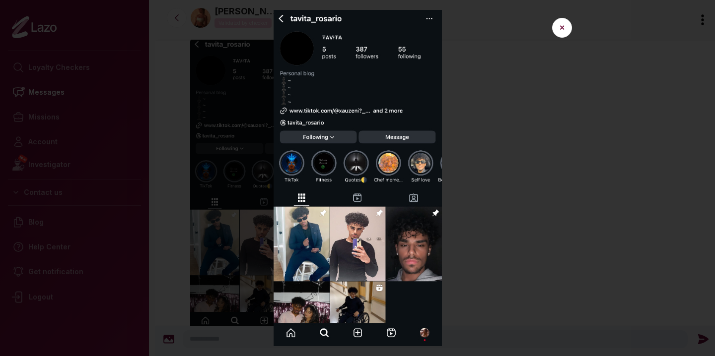
click at [454, 148] on img at bounding box center [357, 178] width 445 height 336
click at [486, 116] on img at bounding box center [357, 178] width 445 height 336
click at [527, 146] on img at bounding box center [357, 178] width 445 height 336
click at [554, 29] on button "✕" at bounding box center [562, 28] width 20 height 20
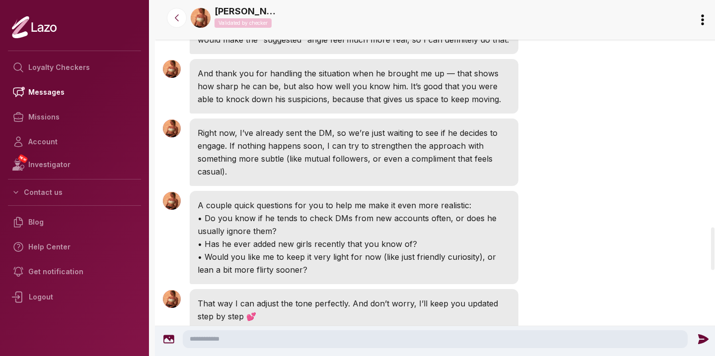
scroll to position [1895, 0]
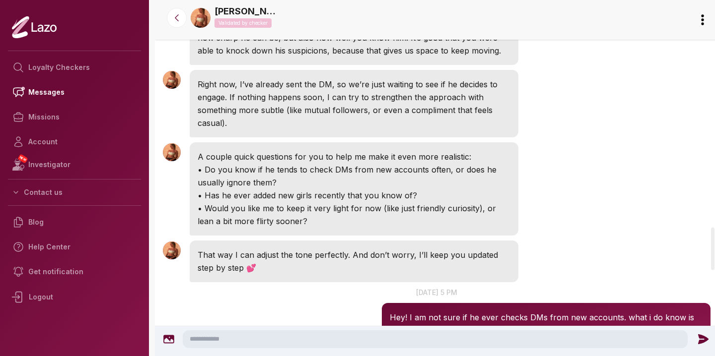
click at [319, 337] on textarea at bounding box center [435, 339] width 505 height 18
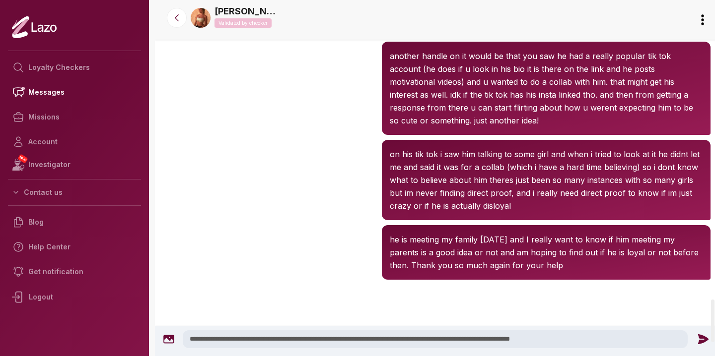
scroll to position [2609, 0]
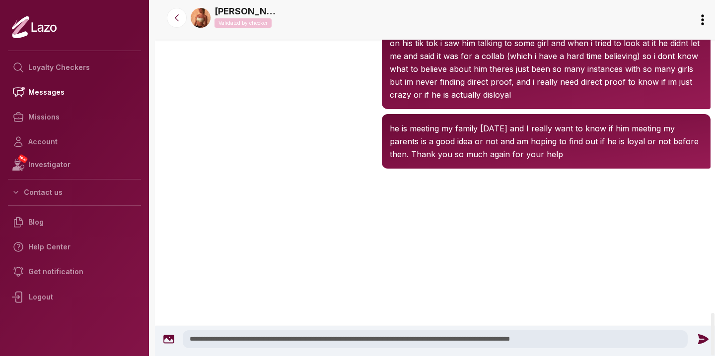
click at [326, 341] on textarea "**********" at bounding box center [435, 339] width 505 height 18
click at [587, 346] on textarea "**********" at bounding box center [435, 339] width 505 height 18
click at [671, 341] on textarea "**********" at bounding box center [435, 339] width 505 height 18
click at [433, 341] on textarea "**********" at bounding box center [435, 339] width 505 height 18
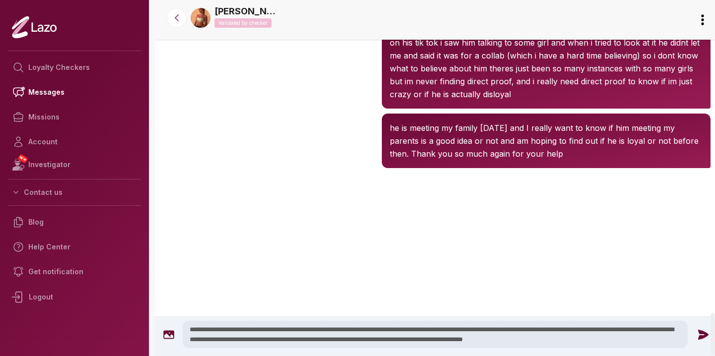
click at [529, 341] on textarea "**********" at bounding box center [435, 334] width 505 height 27
click at [484, 340] on textarea "**********" at bounding box center [435, 334] width 505 height 27
click at [635, 341] on textarea "**********" at bounding box center [435, 334] width 505 height 27
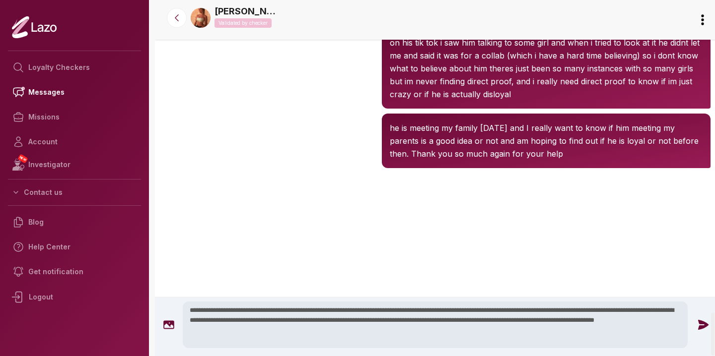
type textarea "**********"
click at [703, 324] on icon at bounding box center [703, 325] width 10 height 10
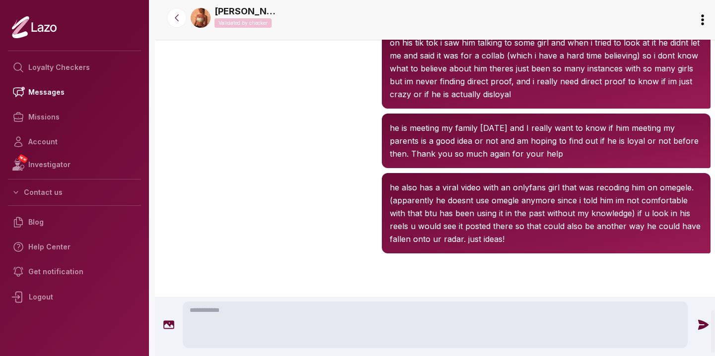
scroll to position [2589, 0]
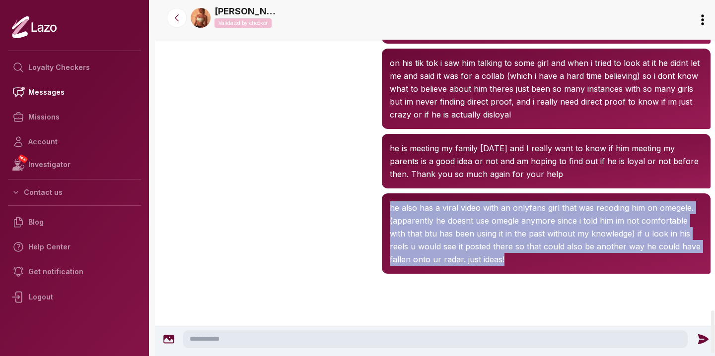
drag, startPoint x: 482, startPoint y: 278, endPoint x: 462, endPoint y: 199, distance: 82.0
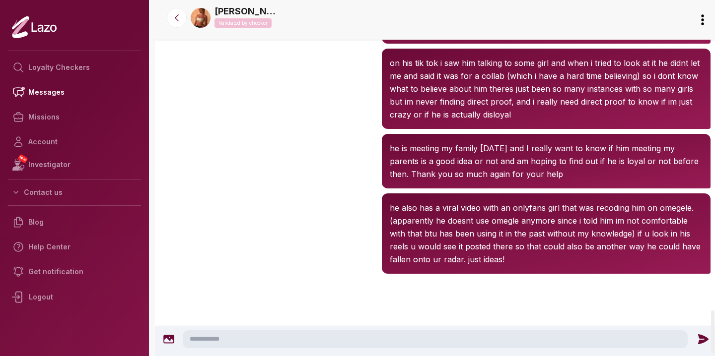
click at [375, 246] on div "Sharon 5:28 PM he also has a viral video with an onlyfans girl that was recodin…" at bounding box center [436, 233] width 563 height 85
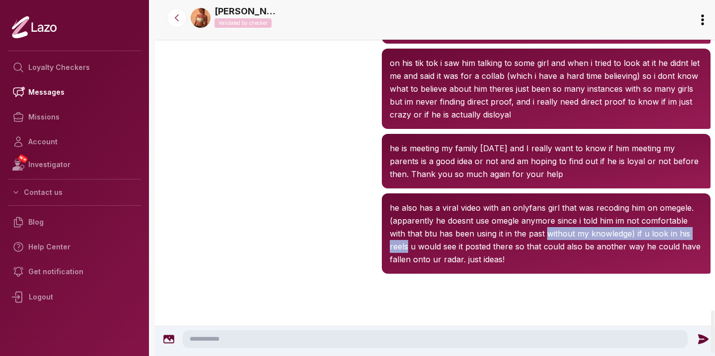
drag, startPoint x: 375, startPoint y: 246, endPoint x: 570, endPoint y: 233, distance: 194.9
click at [568, 232] on div "Sharon 5:28 PM he also has a viral video with an onlyfans girl that was recodin…" at bounding box center [436, 233] width 563 height 85
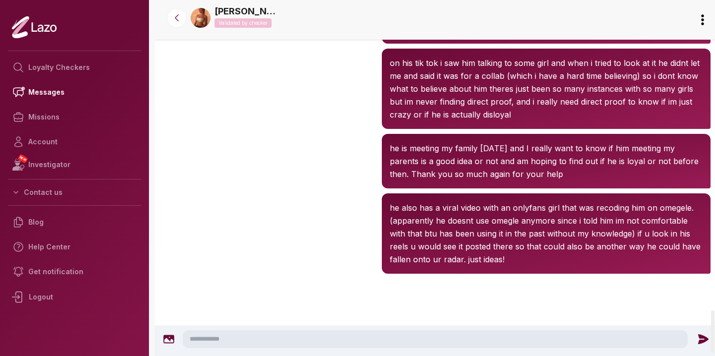
click at [597, 296] on div at bounding box center [436, 315] width 563 height 79
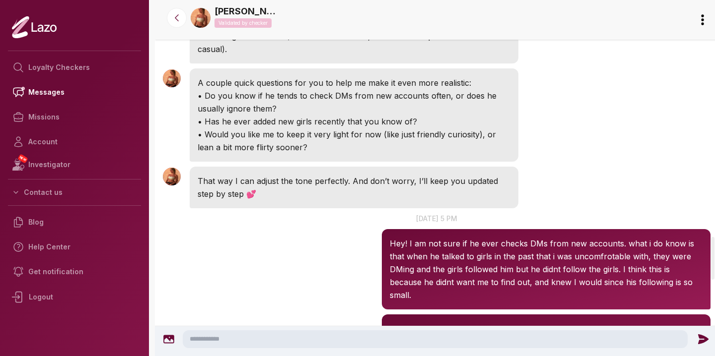
scroll to position [1974, 0]
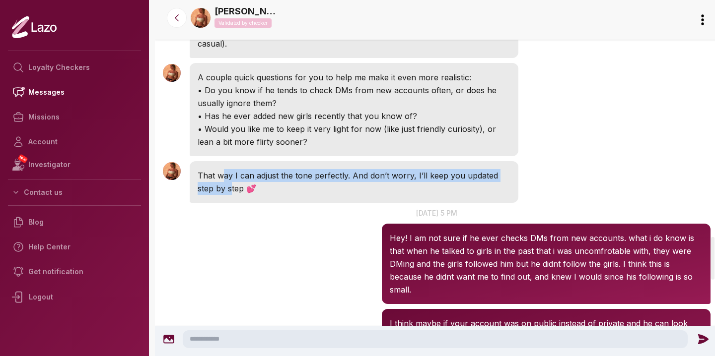
drag, startPoint x: 232, startPoint y: 191, endPoint x: 224, endPoint y: 173, distance: 19.5
click at [224, 173] on p "That way I can adjust the tone perfectly. And don’t worry, I’ll keep you update…" at bounding box center [353, 182] width 313 height 26
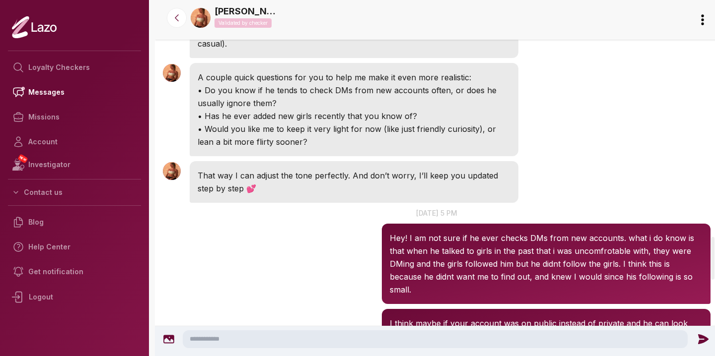
click at [398, 149] on div "A couple quick questions for you to help me make it even more realistic: • Do y…" at bounding box center [354, 109] width 328 height 93
drag, startPoint x: 398, startPoint y: 150, endPoint x: 390, endPoint y: 70, distance: 80.4
click at [390, 70] on div "A couple quick questions for you to help me make it even more realistic: • Do y…" at bounding box center [354, 109] width 328 height 93
click at [233, 7] on link "[PERSON_NAME]" at bounding box center [246, 11] width 65 height 14
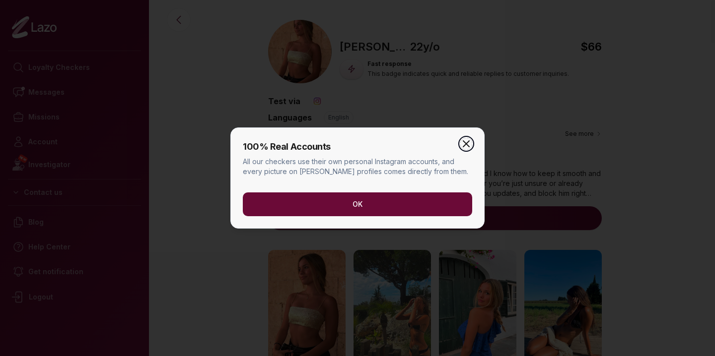
click at [465, 146] on icon "button" at bounding box center [466, 144] width 12 height 12
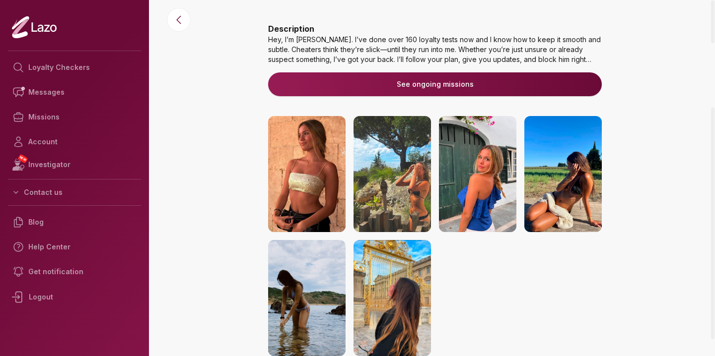
scroll to position [145, 0]
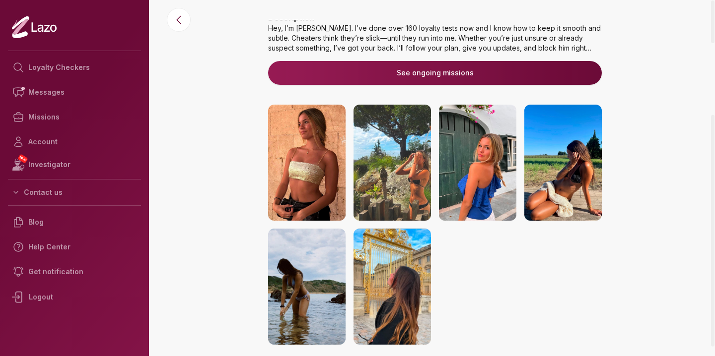
click at [320, 183] on img at bounding box center [306, 163] width 77 height 116
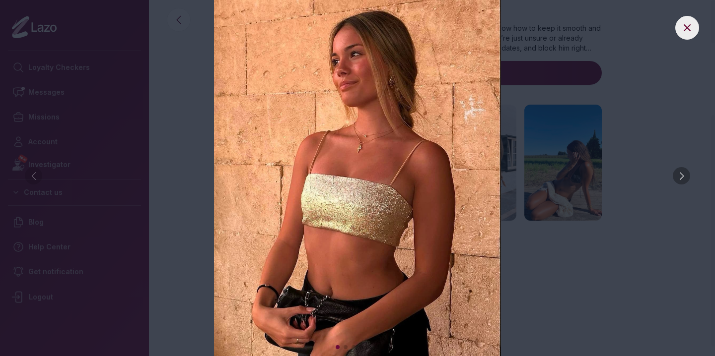
click at [676, 173] on div at bounding box center [680, 175] width 17 height 17
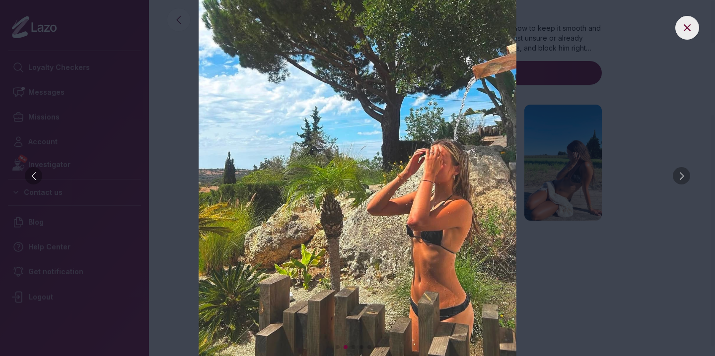
click at [676, 173] on div at bounding box center [680, 175] width 17 height 17
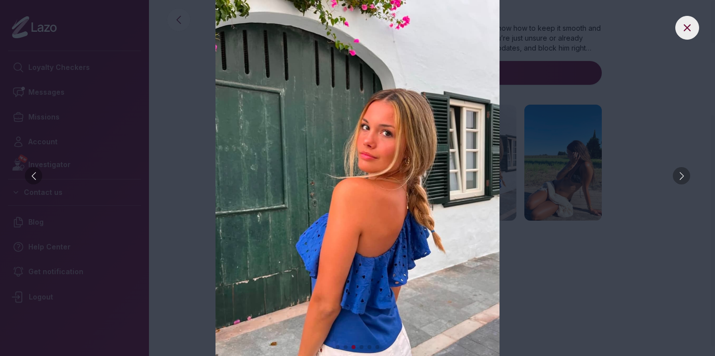
click at [676, 173] on div at bounding box center [680, 175] width 17 height 17
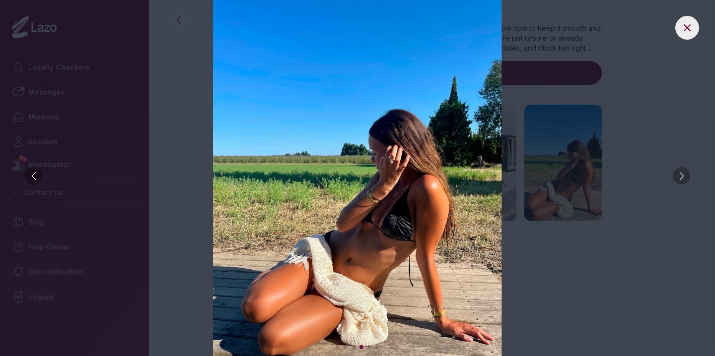
click at [676, 173] on div at bounding box center [680, 175] width 17 height 17
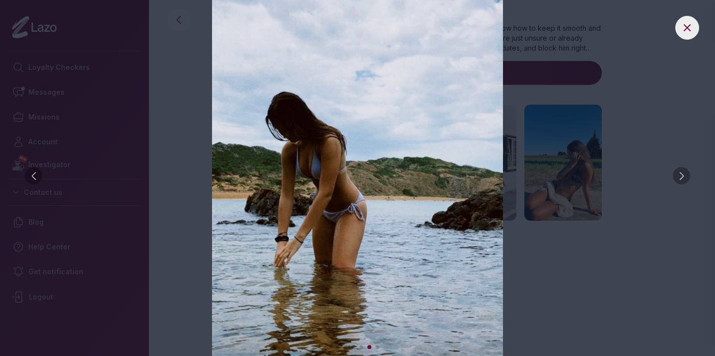
click at [676, 173] on div at bounding box center [680, 175] width 17 height 17
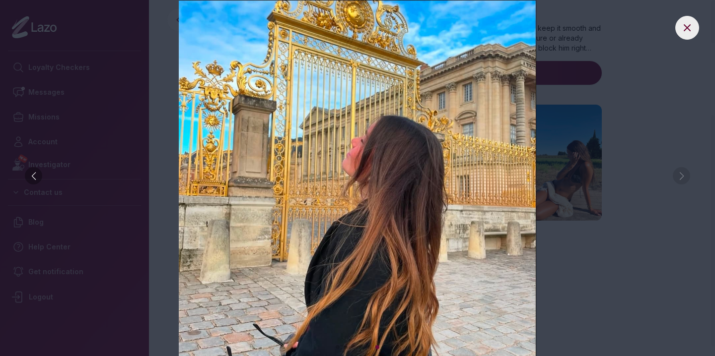
click at [650, 169] on img at bounding box center [357, 178] width 675 height 356
click at [680, 181] on img at bounding box center [357, 178] width 675 height 356
click at [684, 28] on icon at bounding box center [687, 28] width 12 height 12
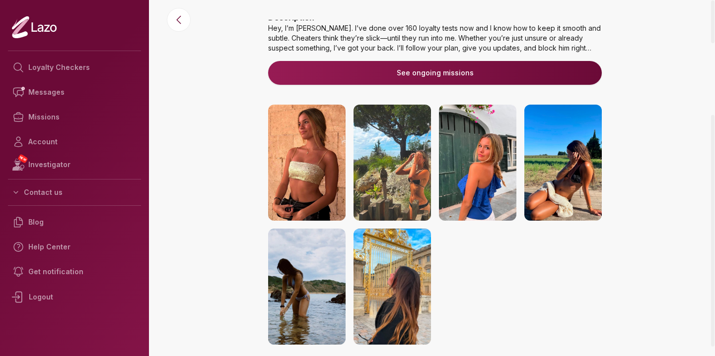
scroll to position [0, 0]
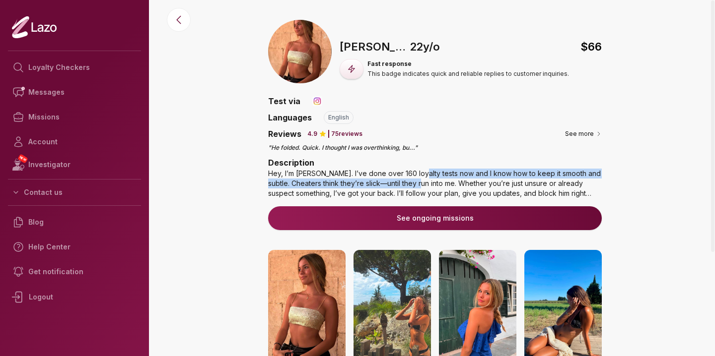
drag, startPoint x: 421, startPoint y: 184, endPoint x: 415, endPoint y: 175, distance: 10.3
click at [415, 175] on div "Hey, I’m Sharon. I’ve done over 160 loyalty tests now and I know how to keep it…" at bounding box center [434, 184] width 333 height 30
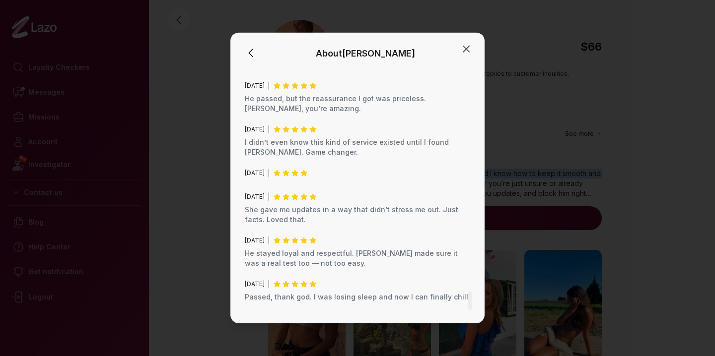
scroll to position [2868, 0]
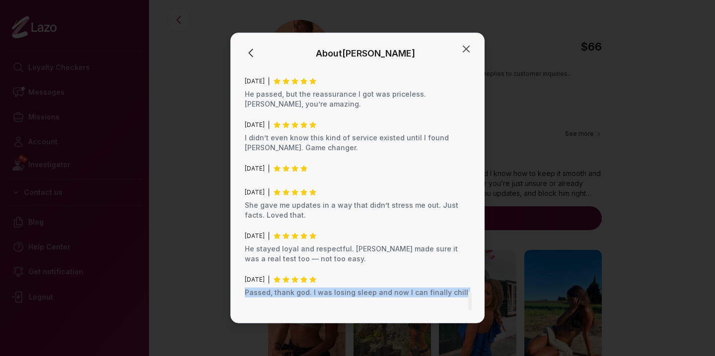
drag, startPoint x: 405, startPoint y: 236, endPoint x: 410, endPoint y: 210, distance: 25.7
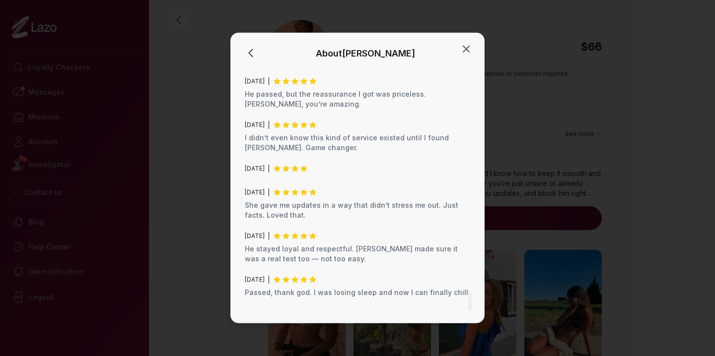
click at [403, 339] on link "See ongoing missions" at bounding box center [357, 358] width 225 height 38
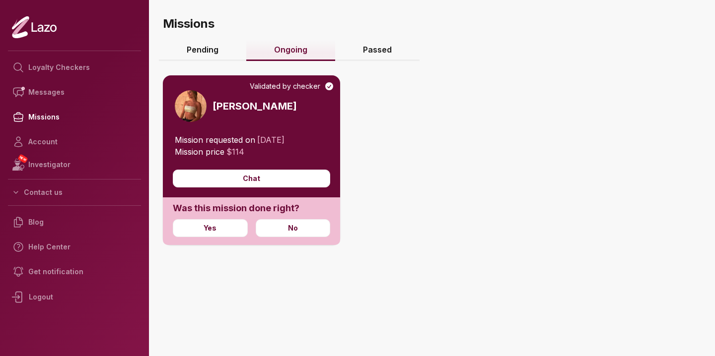
click at [403, 262] on div "Validated by checker Sharon Mission requested on 08/09/2025 Mission price $ 114…" at bounding box center [435, 190] width 544 height 269
click at [293, 46] on link "Ongoing" at bounding box center [290, 50] width 89 height 21
click at [265, 176] on button "Chat" at bounding box center [251, 179] width 157 height 18
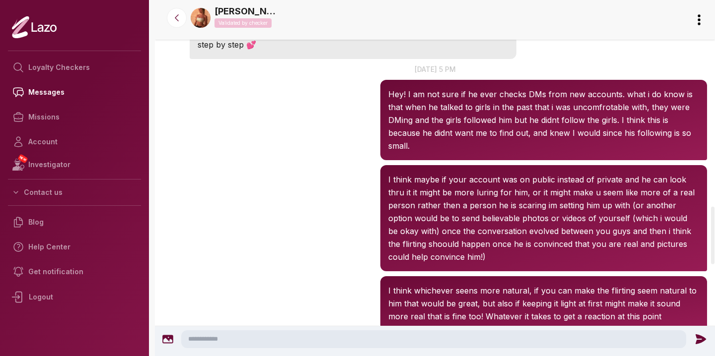
scroll to position [1273, 0]
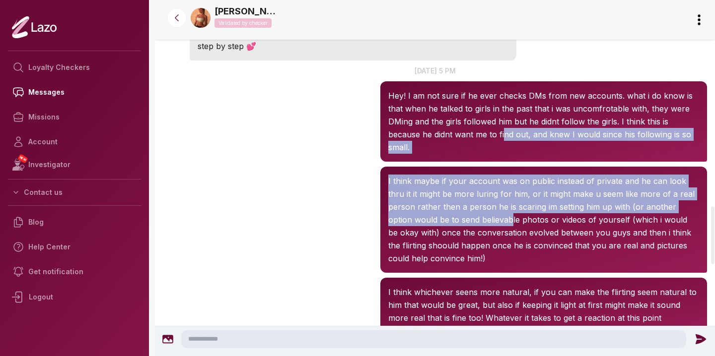
drag, startPoint x: 486, startPoint y: 219, endPoint x: 511, endPoint y: 114, distance: 108.7
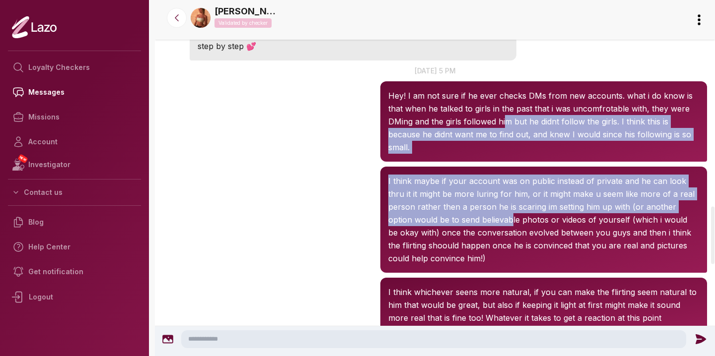
click at [294, 164] on div "Sharon 5:14 PM I think maybe if your account was on public instead of private a…" at bounding box center [435, 219] width 560 height 111
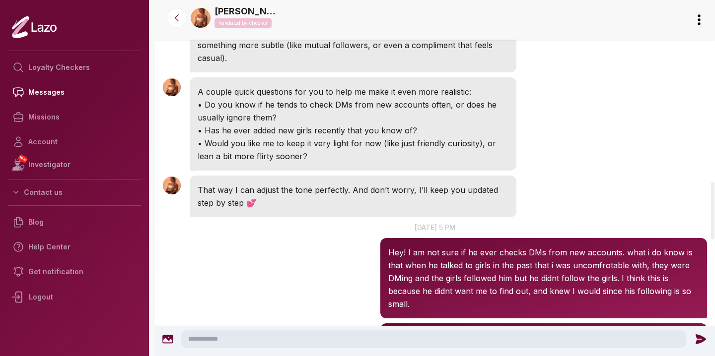
scroll to position [1112, 0]
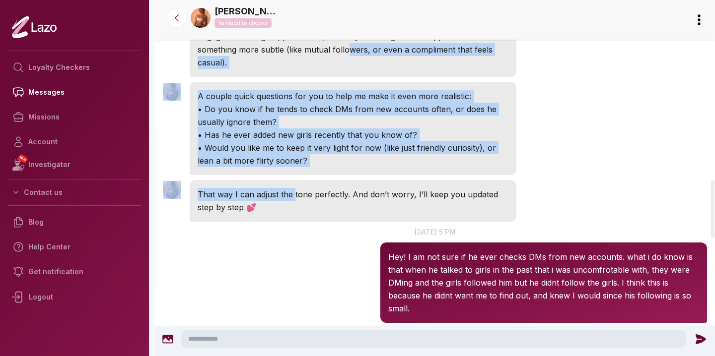
drag, startPoint x: 293, startPoint y: 178, endPoint x: 348, endPoint y: 41, distance: 147.6
click at [295, 180] on div "That way I can adjust the tone perfectly. And don’t worry, I’ll keep you update…" at bounding box center [353, 201] width 326 height 42
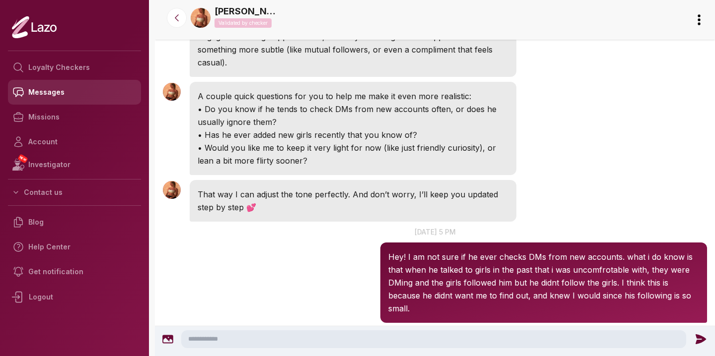
click at [76, 96] on link "Messages" at bounding box center [74, 92] width 133 height 25
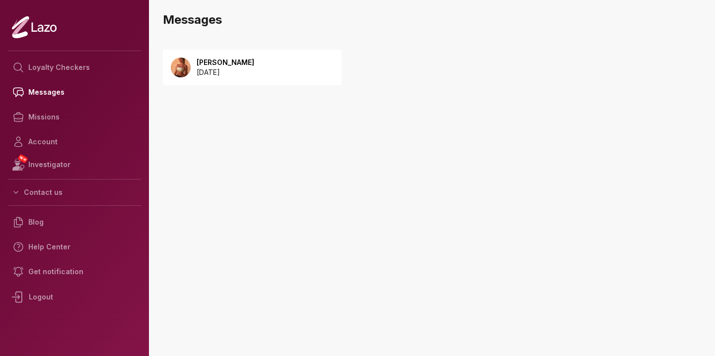
click at [218, 70] on p "[DATE]" at bounding box center [225, 72] width 58 height 10
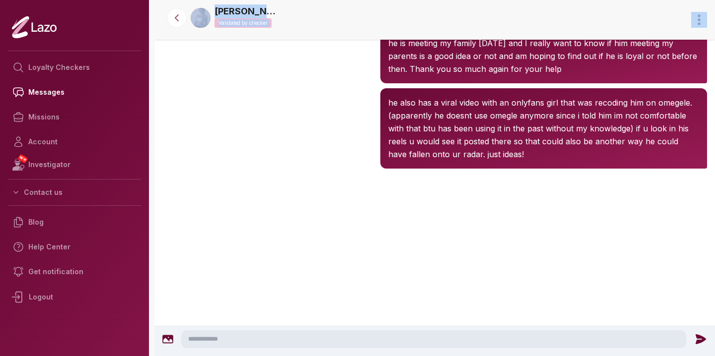
scroll to position [1838, 0]
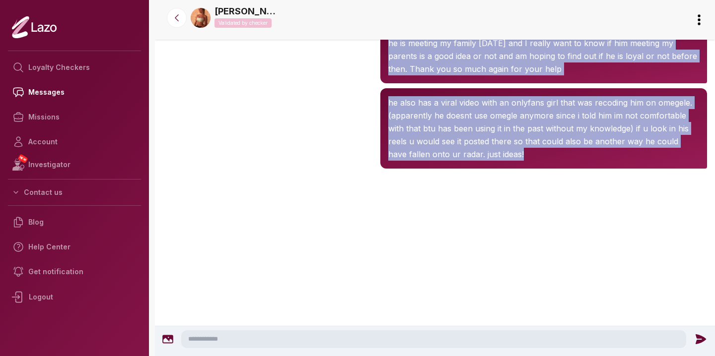
drag, startPoint x: 265, startPoint y: 171, endPoint x: 319, endPoint y: 205, distance: 64.3
click at [319, 204] on div at bounding box center [435, 210] width 560 height 79
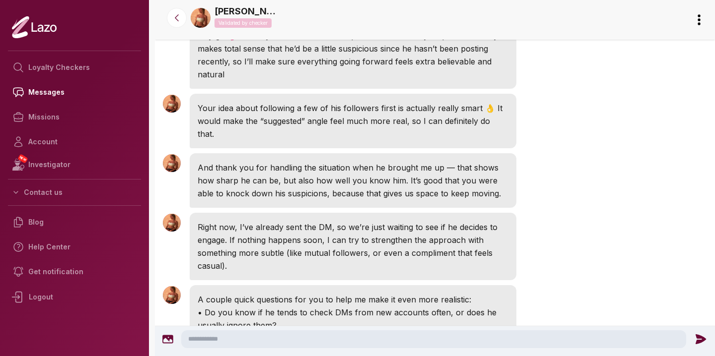
scroll to position [705, 0]
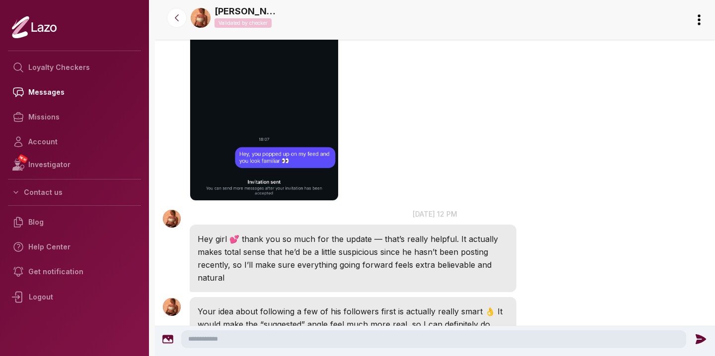
click at [301, 130] on img "button" at bounding box center [264, 53] width 149 height 295
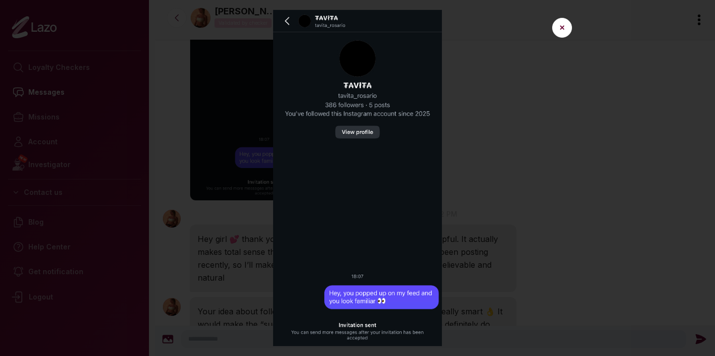
click at [499, 155] on img at bounding box center [357, 178] width 445 height 336
click at [554, 40] on img at bounding box center [357, 178] width 445 height 336
click at [561, 36] on button "✕" at bounding box center [562, 28] width 20 height 20
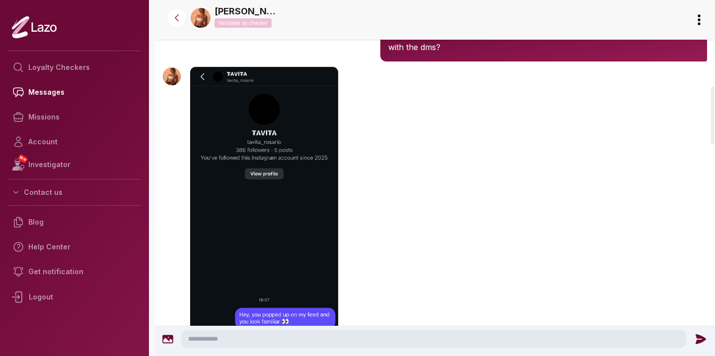
scroll to position [525, 0]
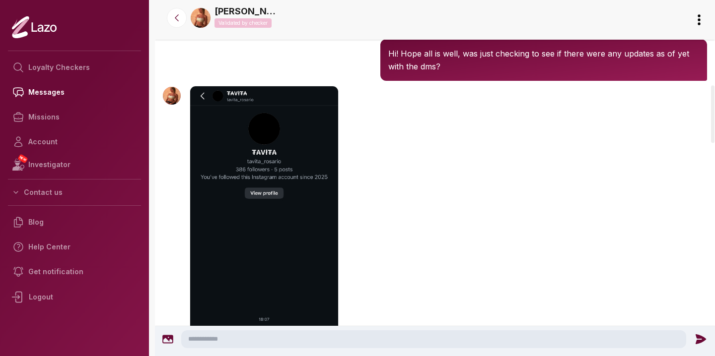
click at [284, 344] on textarea at bounding box center [433, 339] width 505 height 18
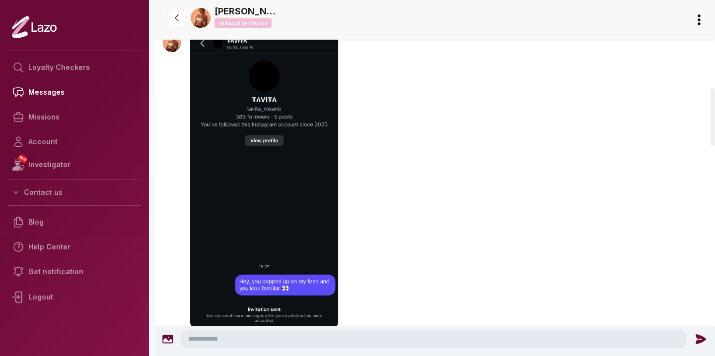
scroll to position [629, 0]
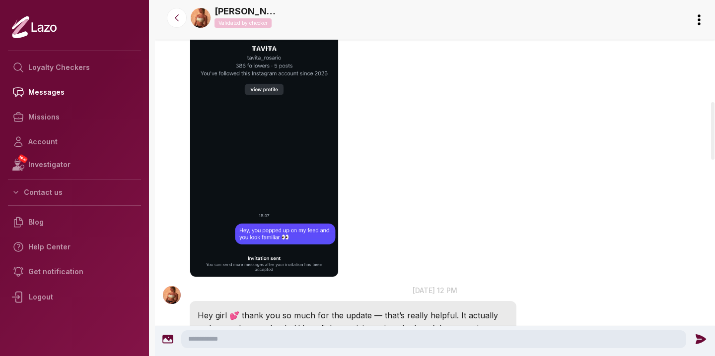
drag, startPoint x: 380, startPoint y: 272, endPoint x: 222, endPoint y: 73, distance: 253.6
click at [226, 74] on div "Sharon 12:07 PM" at bounding box center [435, 131] width 560 height 303
click at [411, 86] on div "Sharon 12:07 PM" at bounding box center [435, 131] width 560 height 303
click at [351, 339] on textarea at bounding box center [433, 339] width 505 height 18
click at [423, 182] on div "Sharon 12:07 PM" at bounding box center [435, 131] width 560 height 303
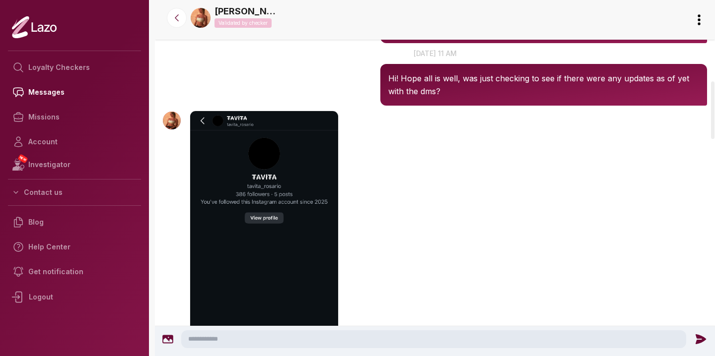
scroll to position [490, 0]
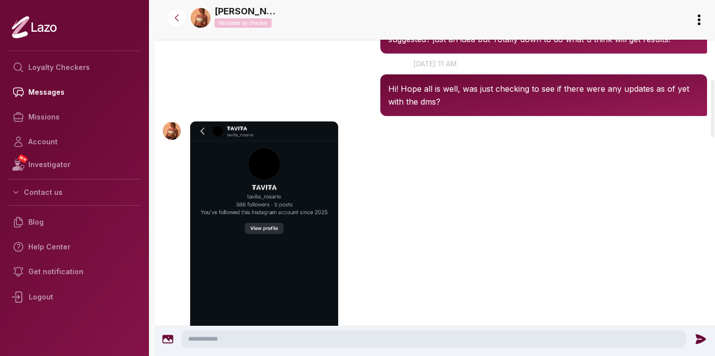
click at [261, 334] on textarea at bounding box center [433, 339] width 505 height 18
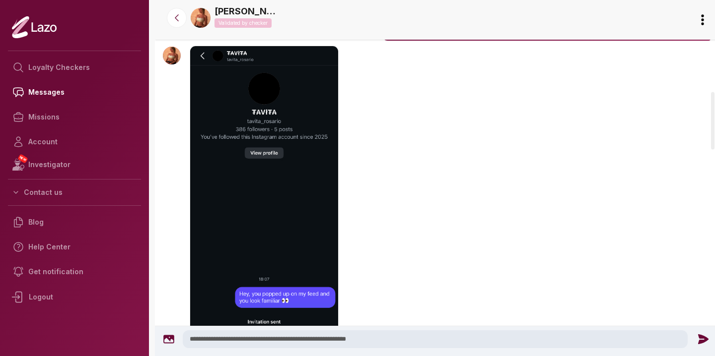
scroll to position [576, 0]
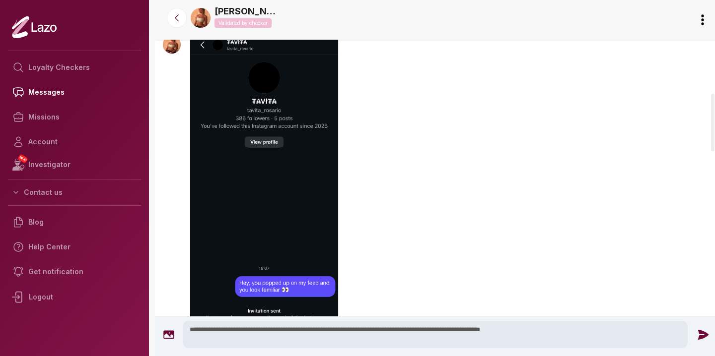
drag, startPoint x: 602, startPoint y: 347, endPoint x: 603, endPoint y: 327, distance: 19.4
click at [603, 327] on textarea "**********" at bounding box center [435, 334] width 505 height 27
type textarea "**********"
click at [700, 338] on icon at bounding box center [702, 334] width 13 height 13
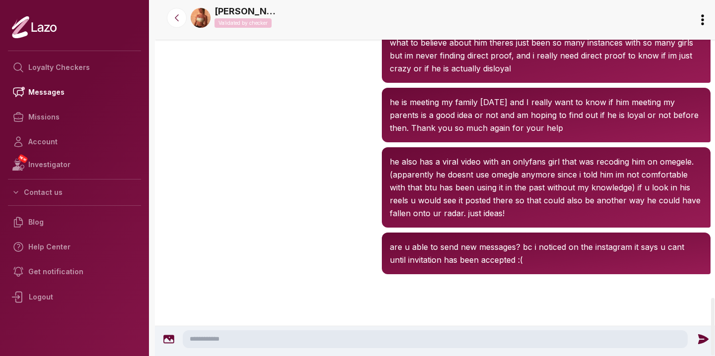
scroll to position [1885, 0]
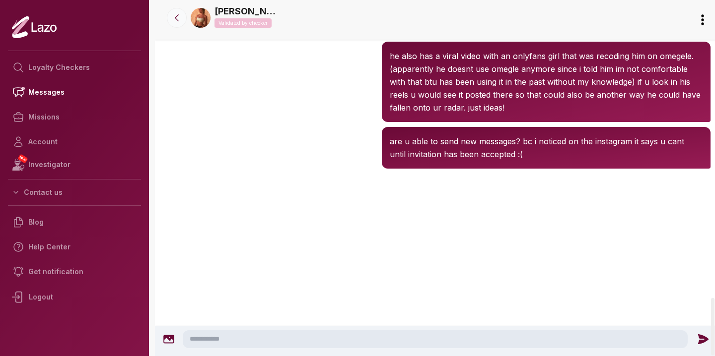
click at [179, 14] on icon at bounding box center [177, 18] width 10 height 10
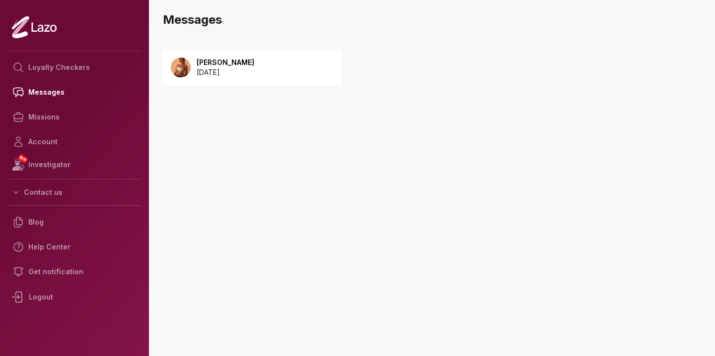
click at [239, 80] on div "Sharon 2025 September 08" at bounding box center [252, 68] width 179 height 36
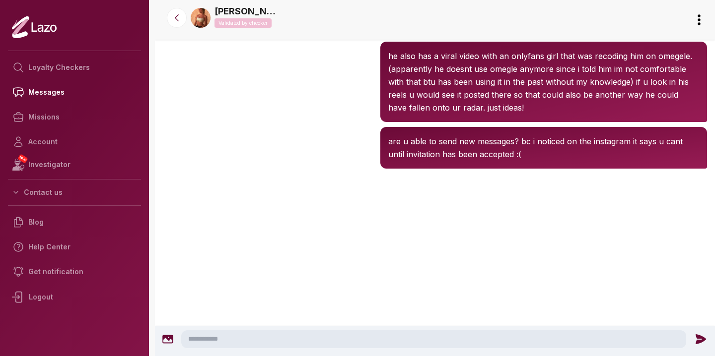
scroll to position [1851, 0]
click at [177, 24] on button at bounding box center [177, 18] width 20 height 20
